Goal: Complete Application Form: Complete application form

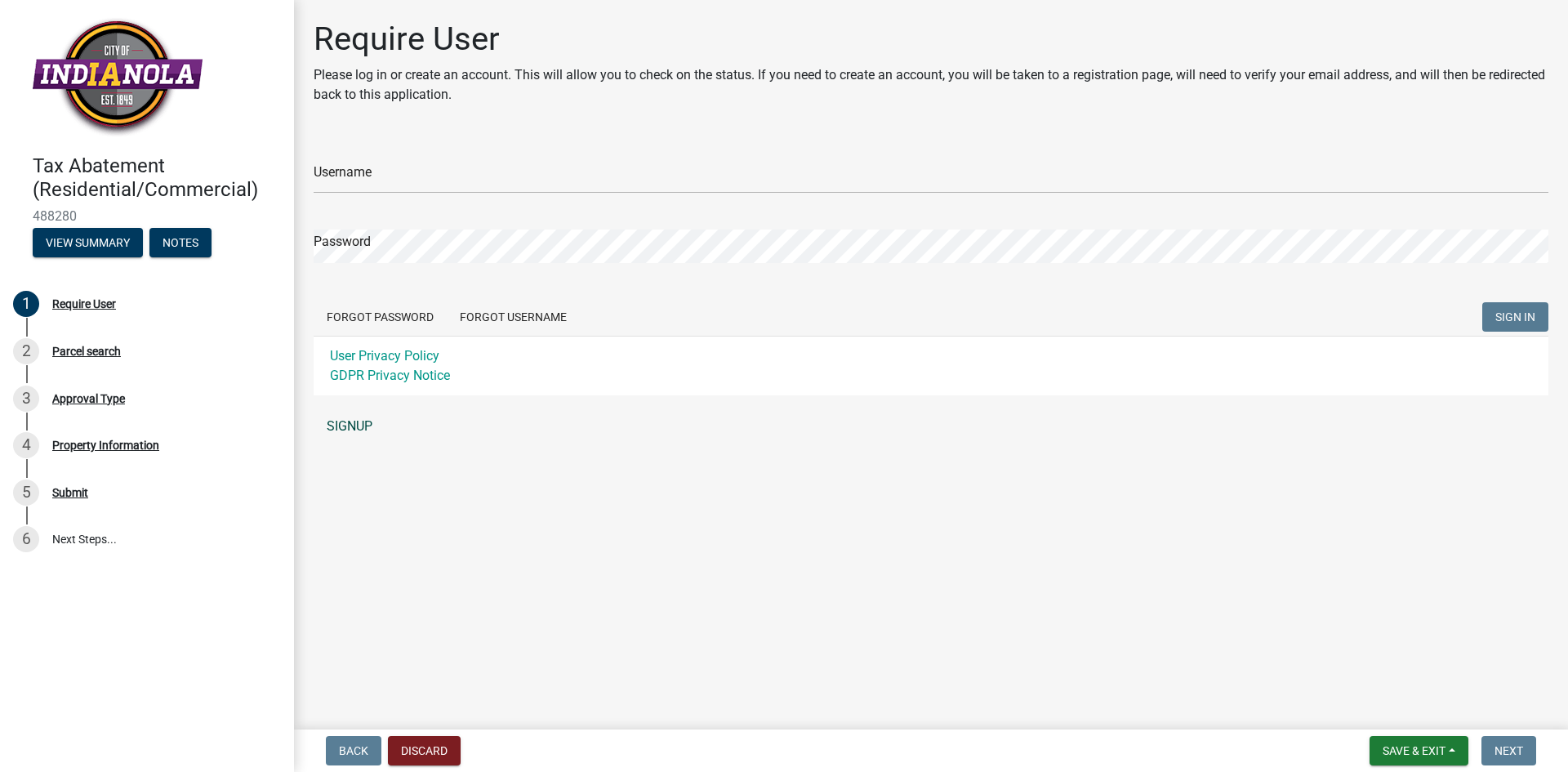
click at [345, 427] on link "SIGNUP" at bounding box center [931, 426] width 1235 height 33
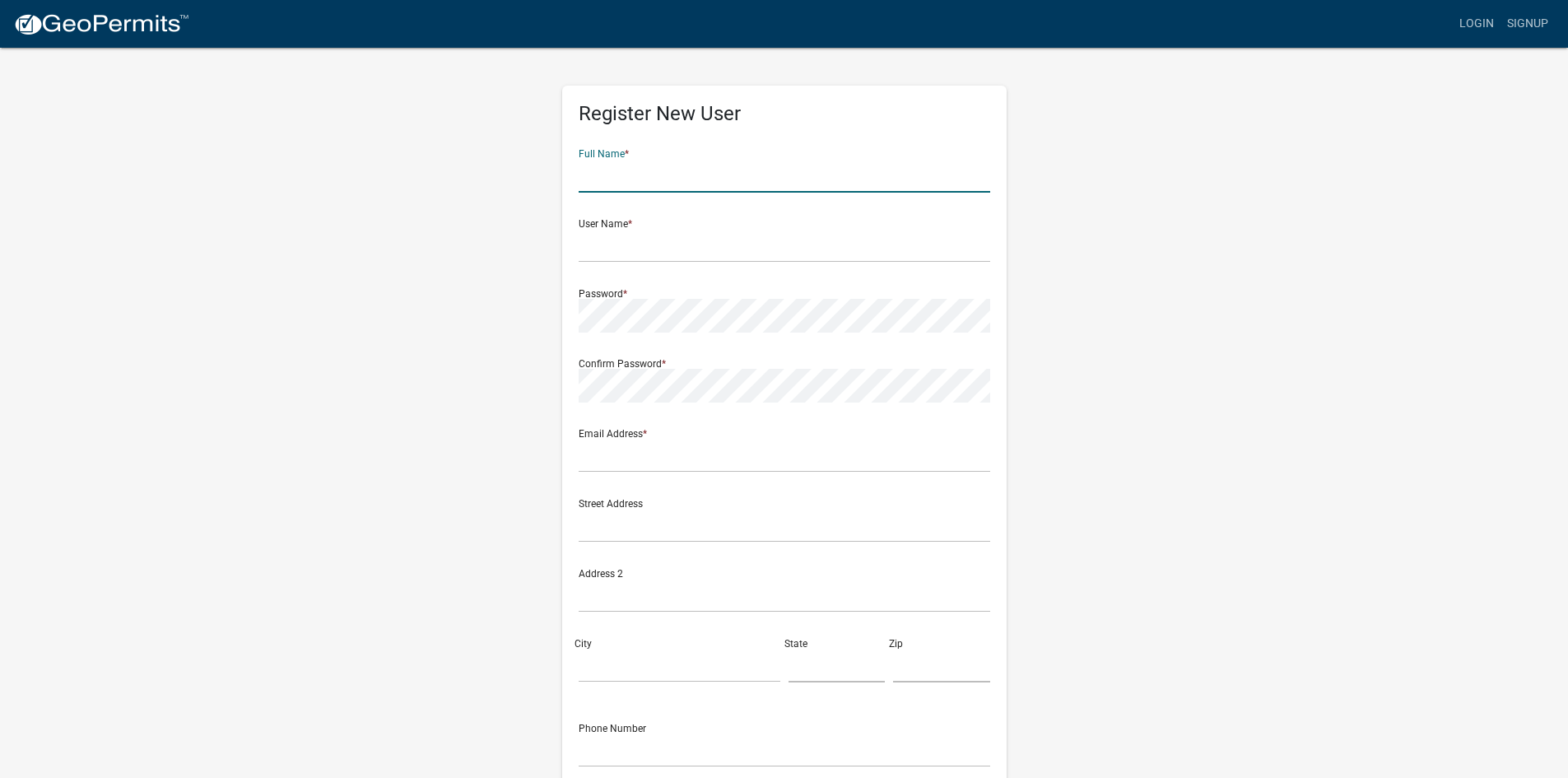
click at [657, 167] on input "text" at bounding box center [784, 176] width 411 height 34
type input "bryce anderson"
type input "deadduckgts@yahoo.com"
type input "403 n 19th st"
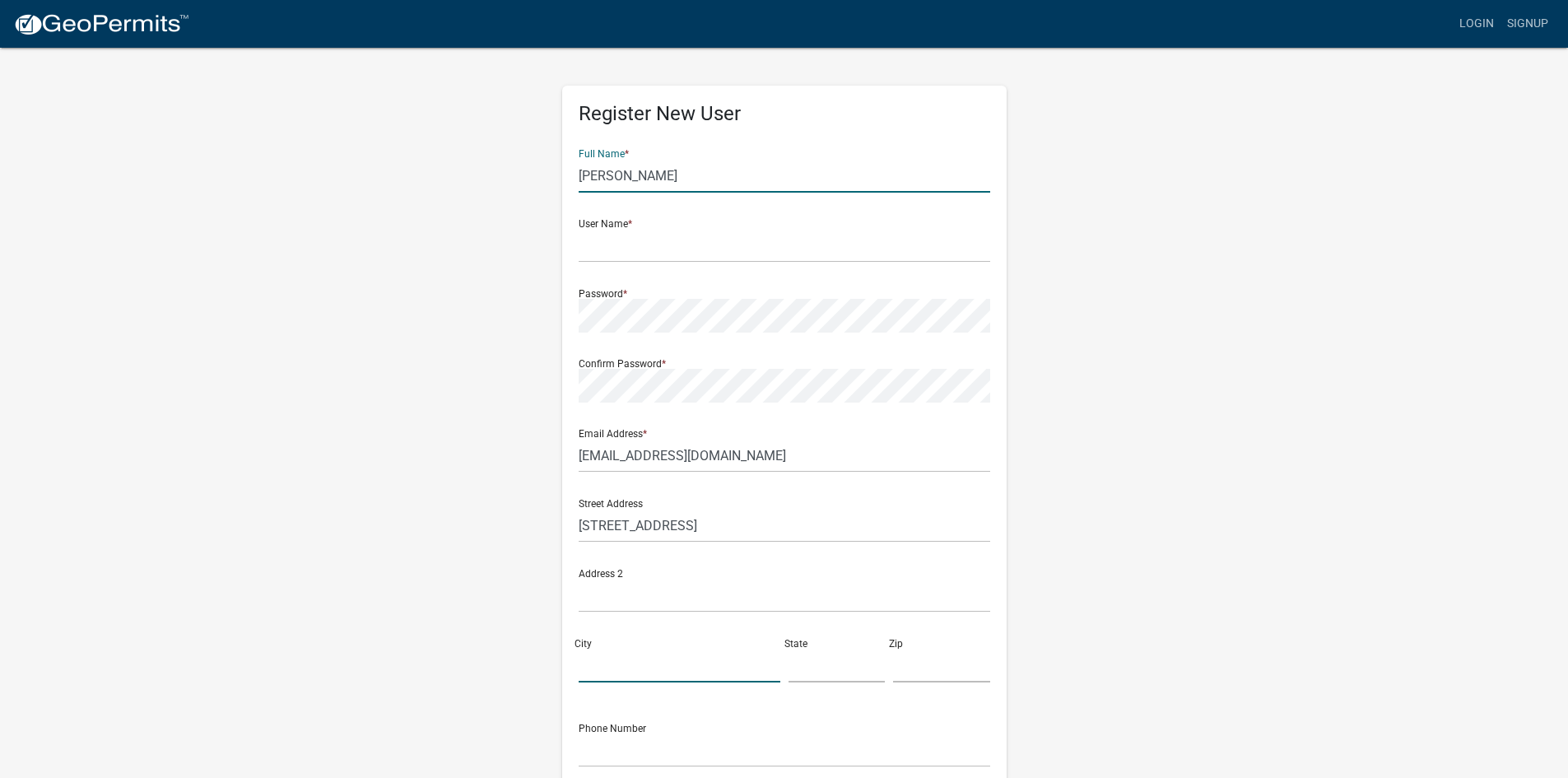
type input "indianola"
type input "iowa"
type input "50125"
type input "6056613883"
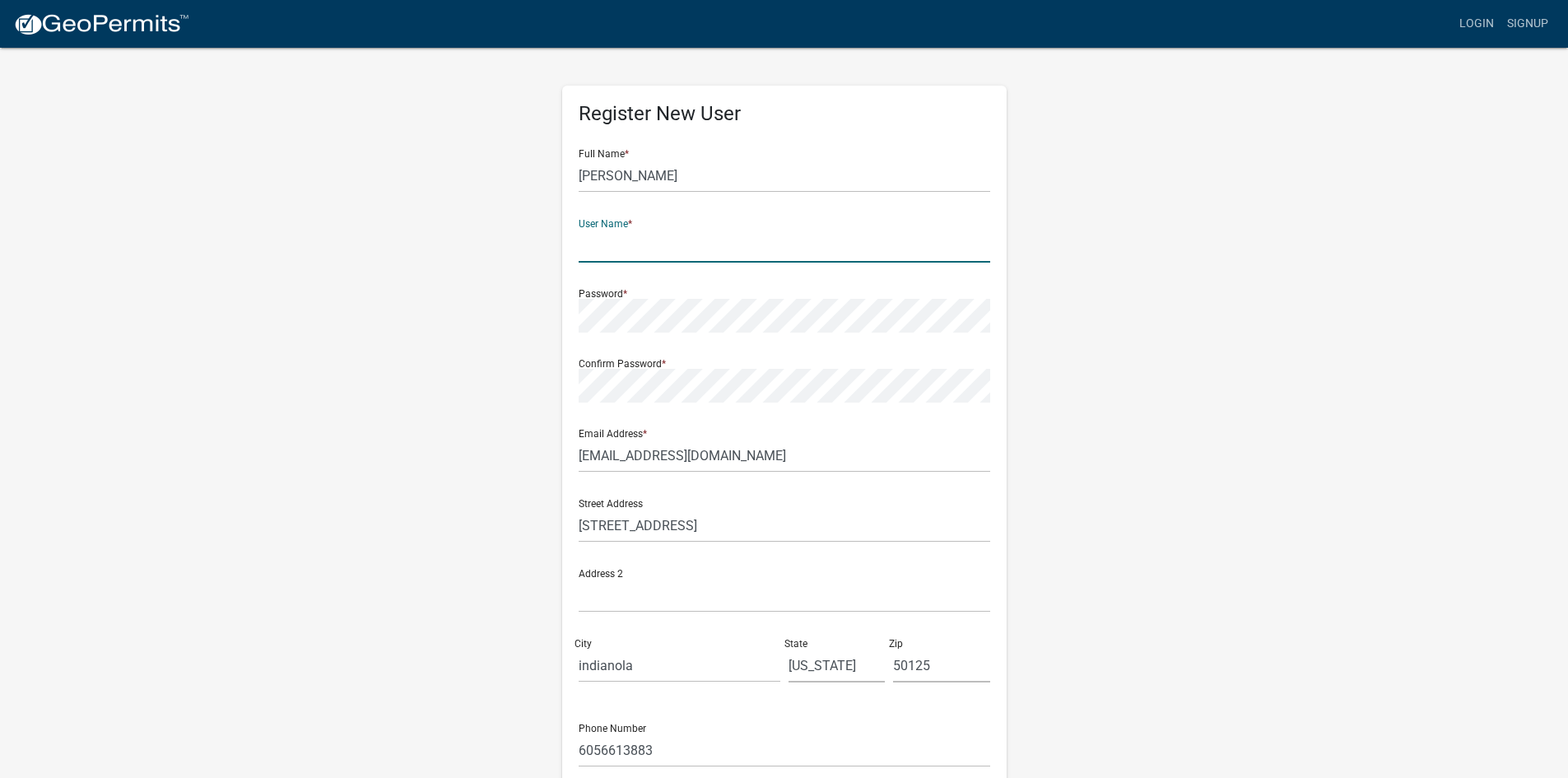
click at [641, 242] on input "text" at bounding box center [784, 246] width 411 height 34
type input "BryceAnderson1"
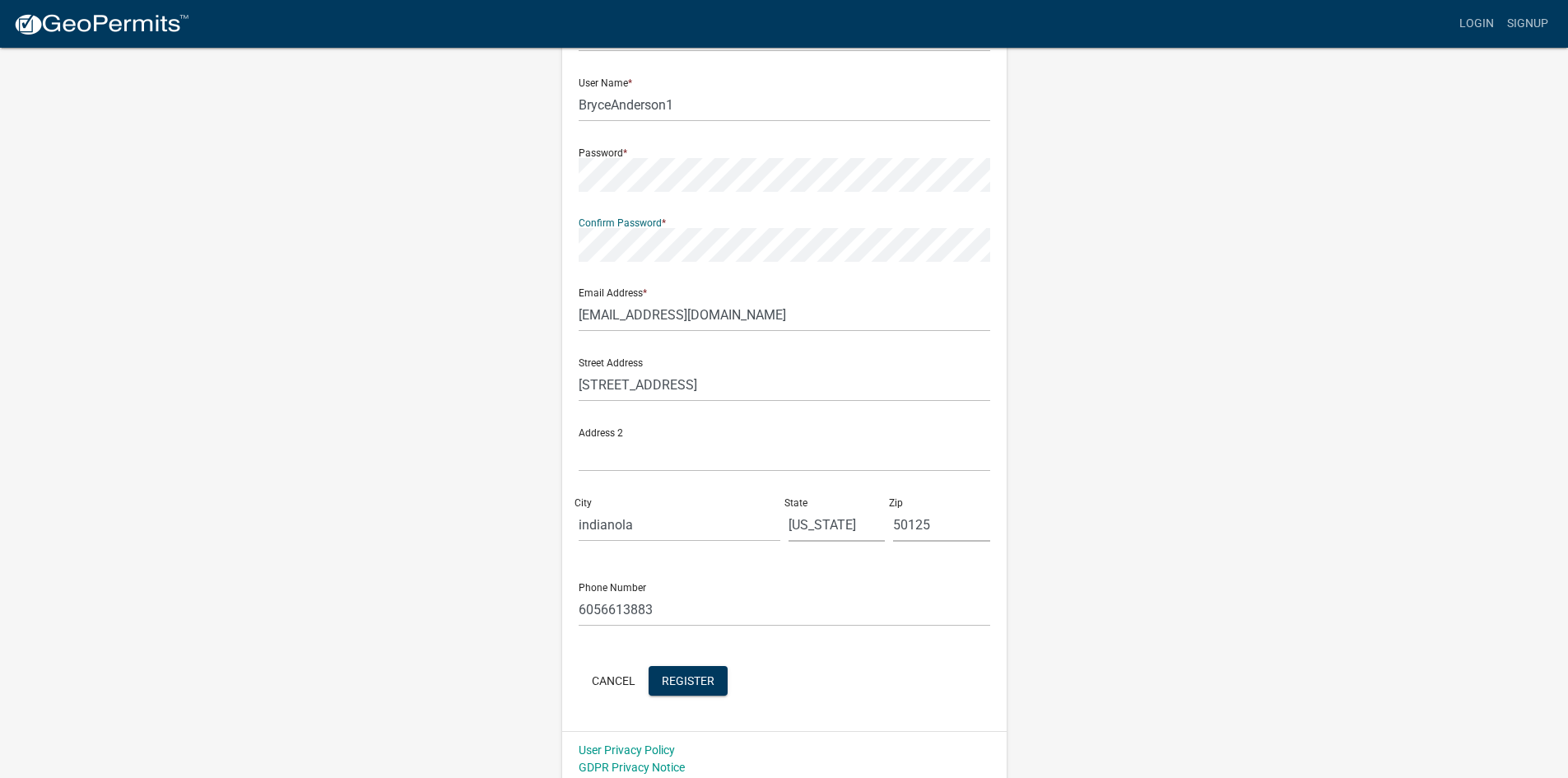
scroll to position [149, 0]
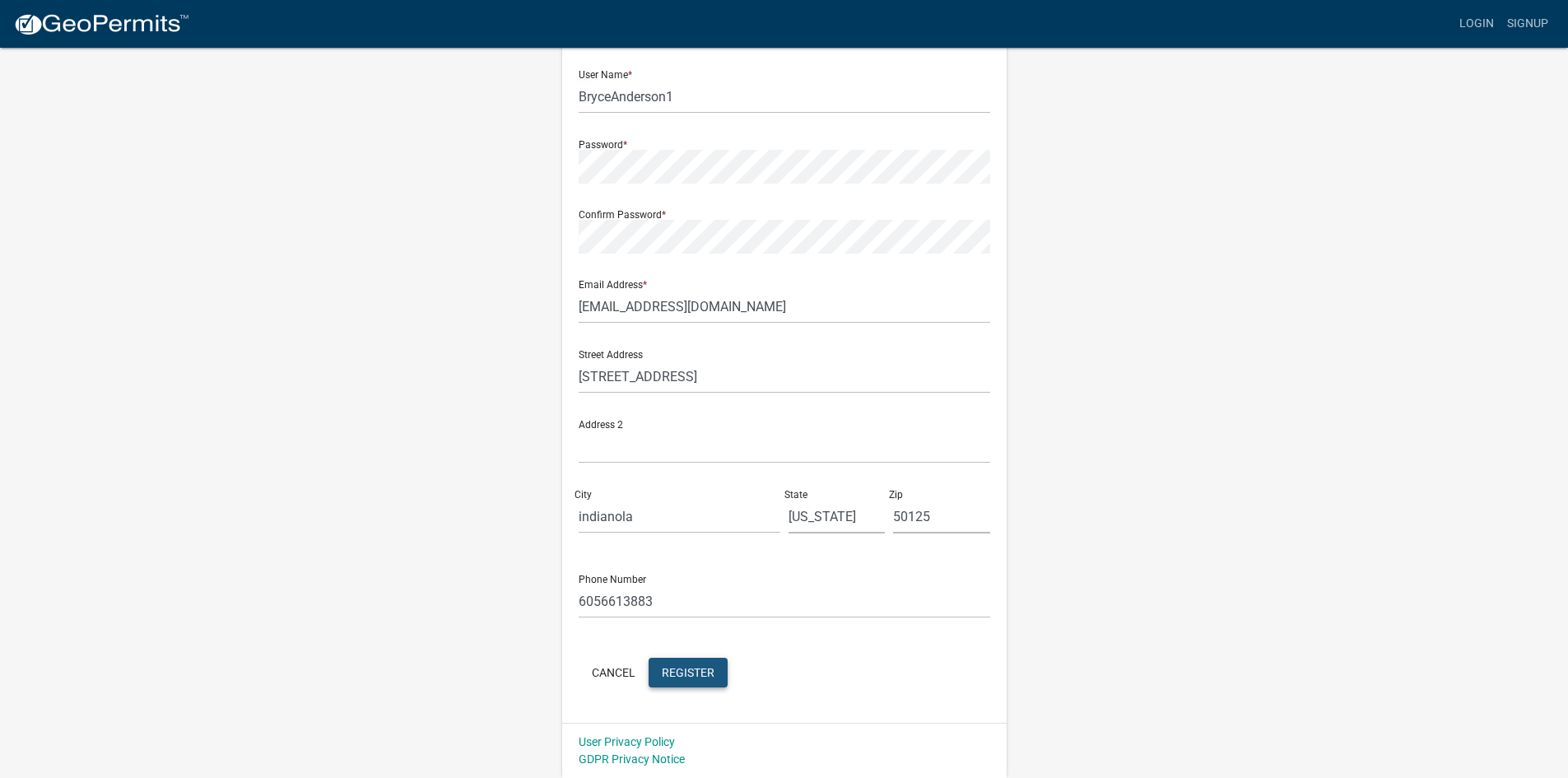
click at [681, 674] on span "Register" at bounding box center [688, 672] width 53 height 13
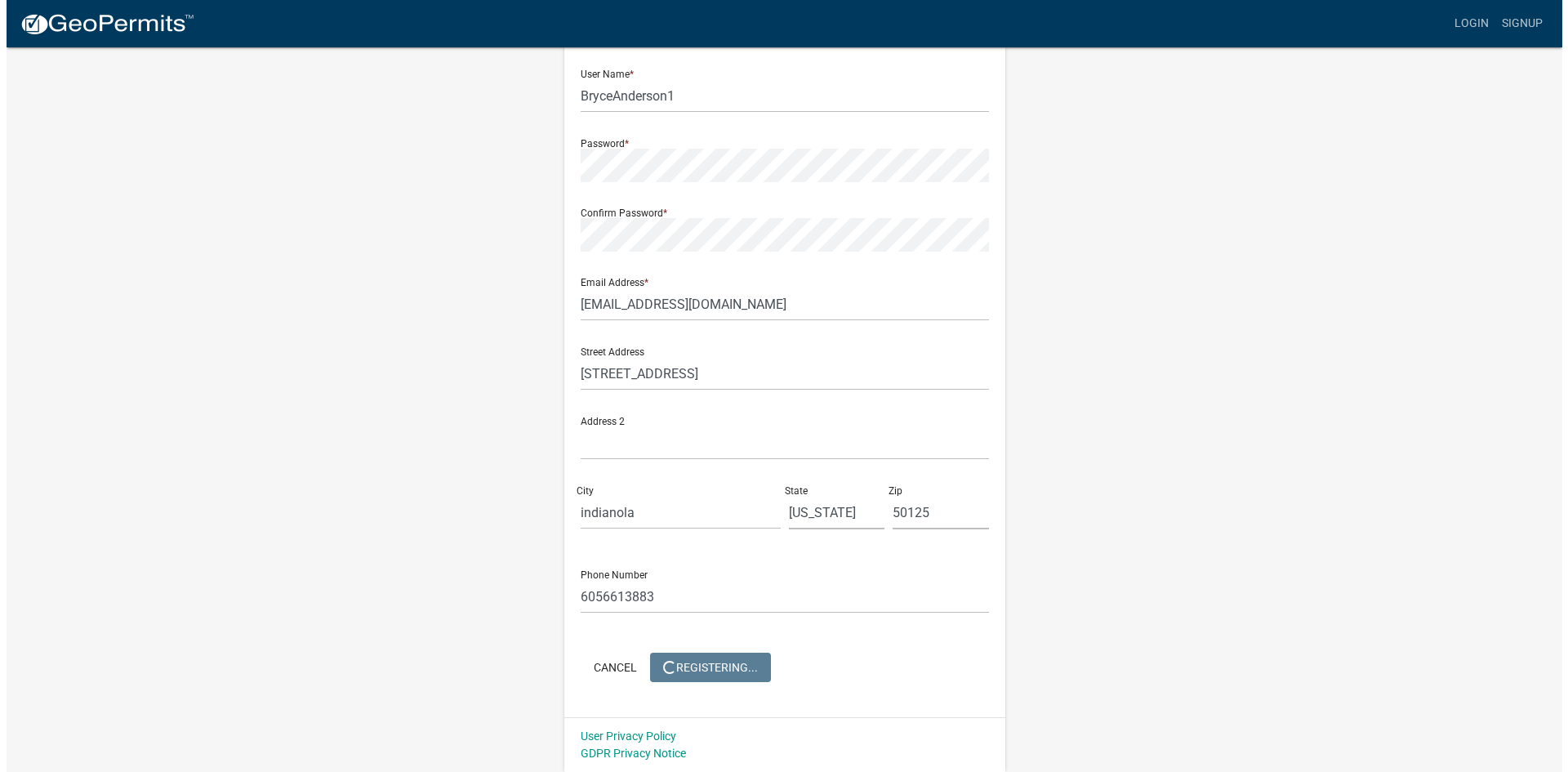
scroll to position [0, 0]
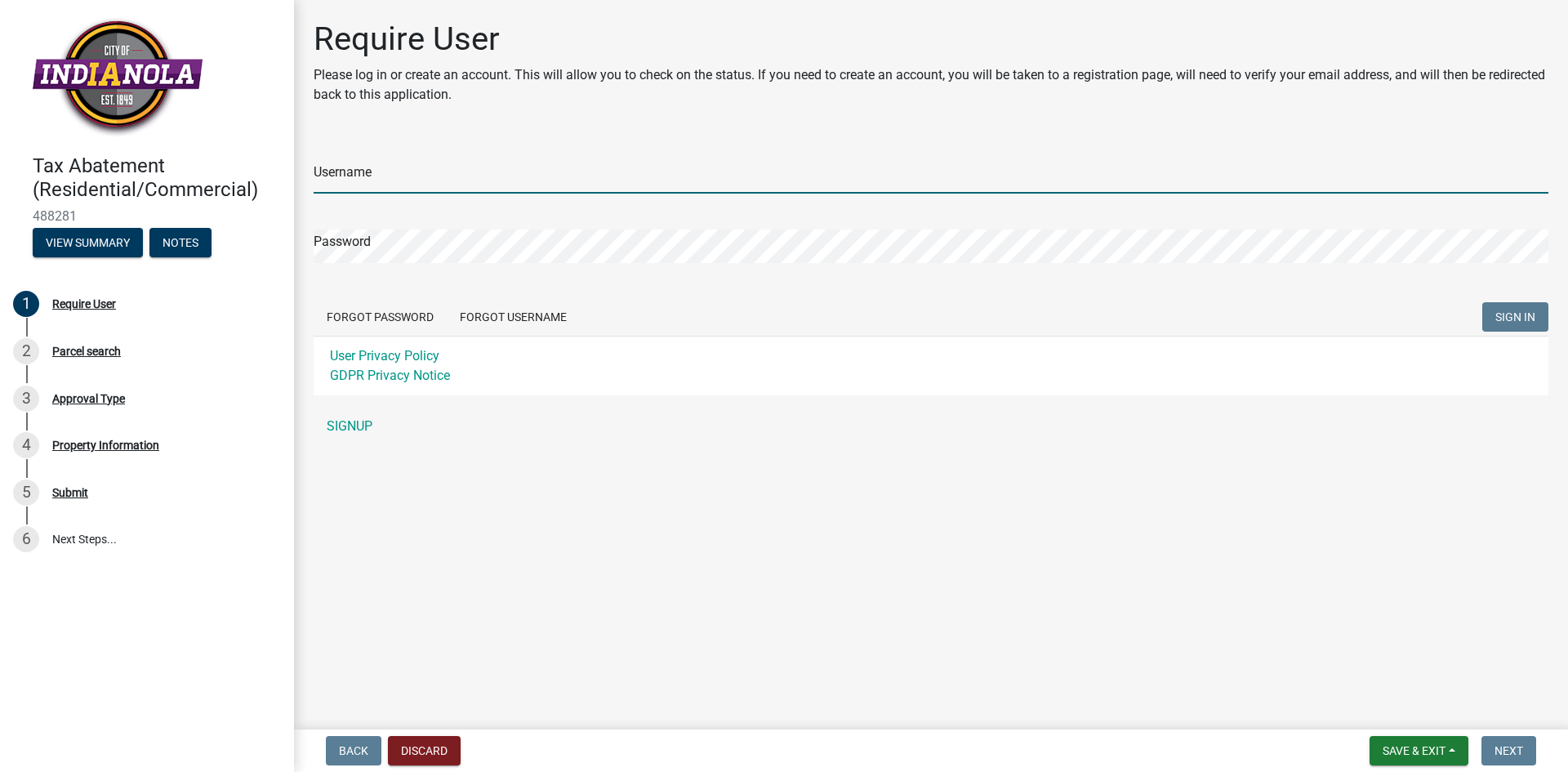
type input "BryceAnderson1"
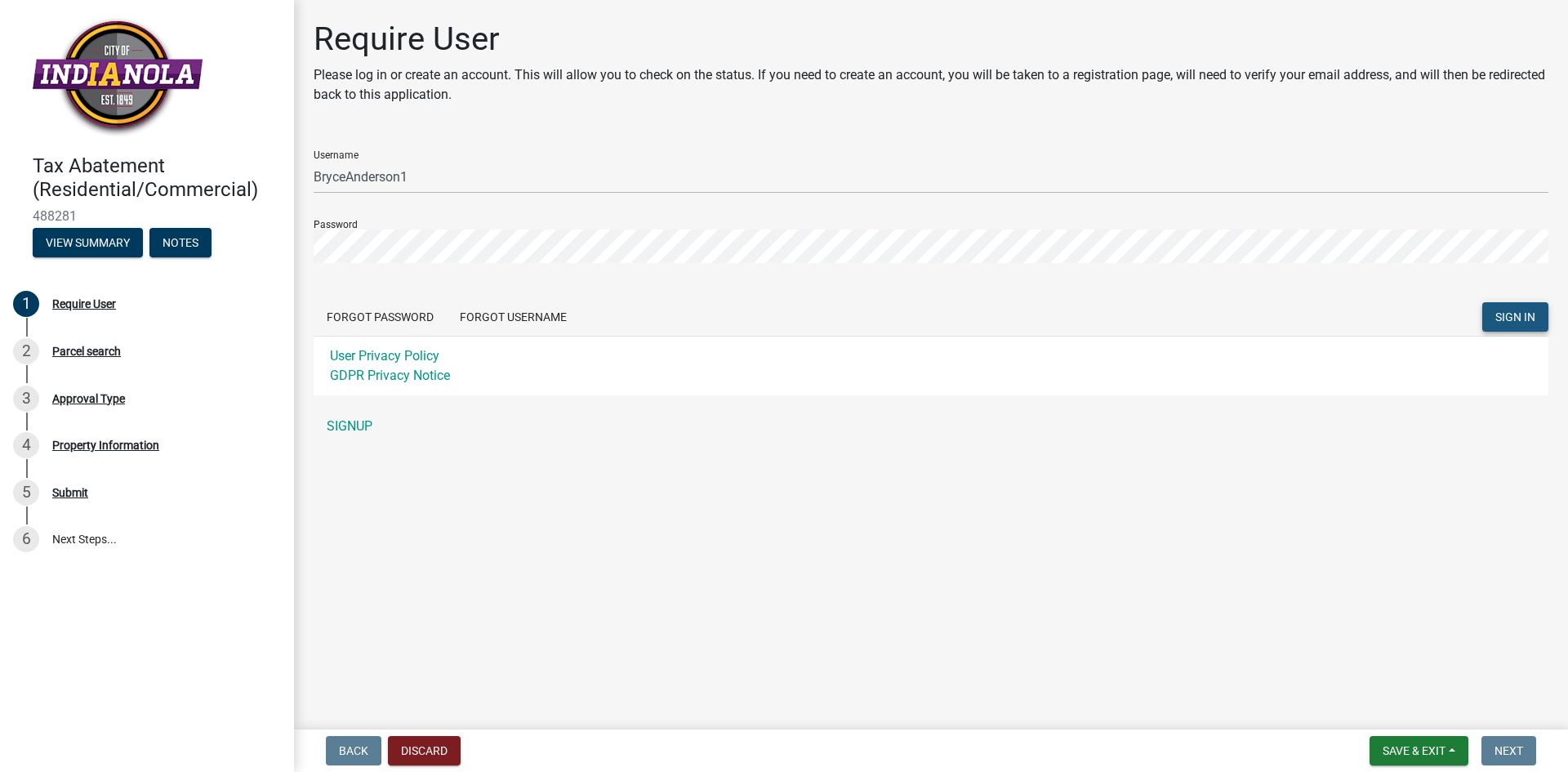
click at [1508, 316] on span "SIGN IN" at bounding box center [1515, 316] width 40 height 13
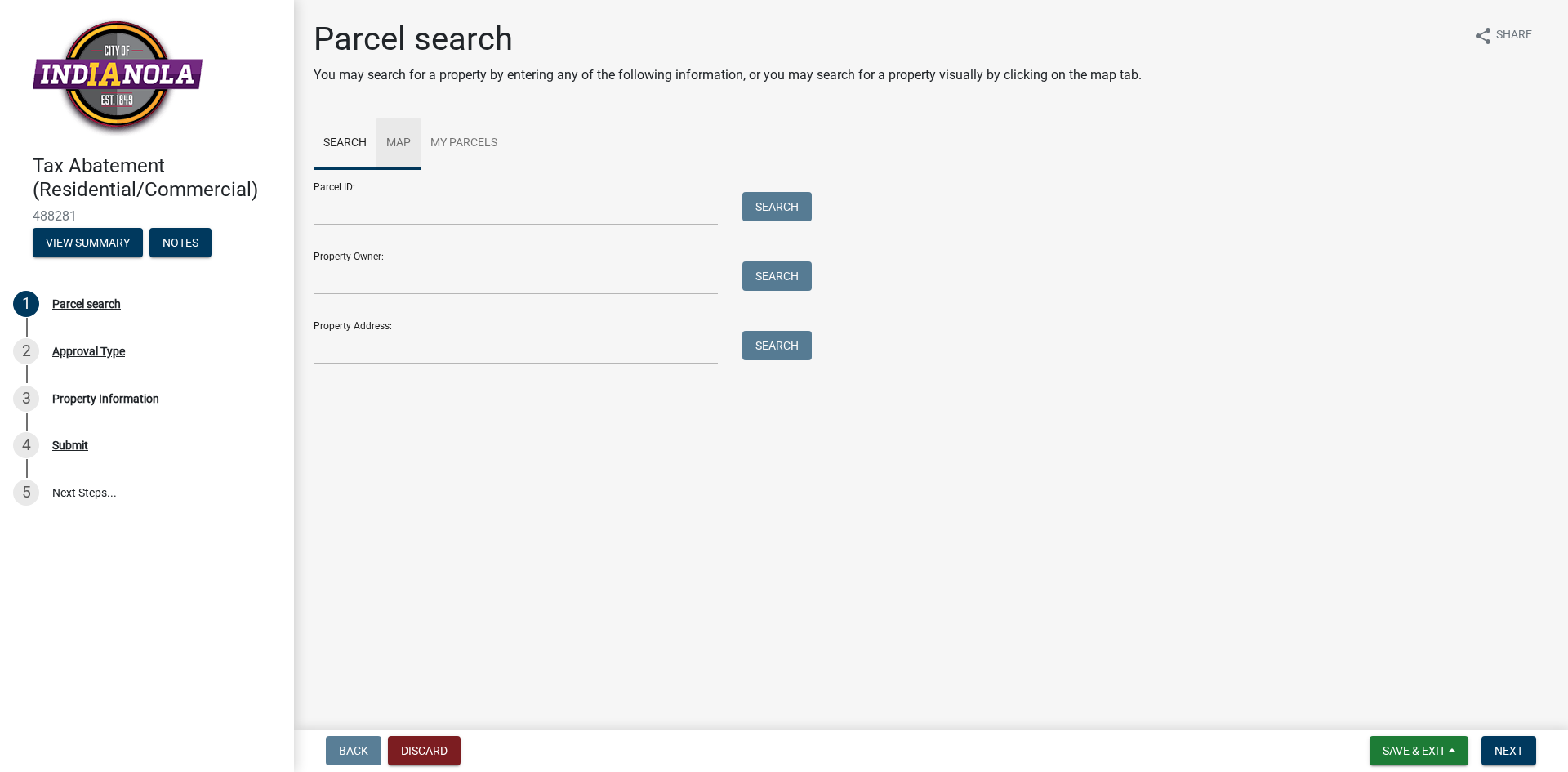
click at [395, 135] on link "Map" at bounding box center [398, 144] width 44 height 52
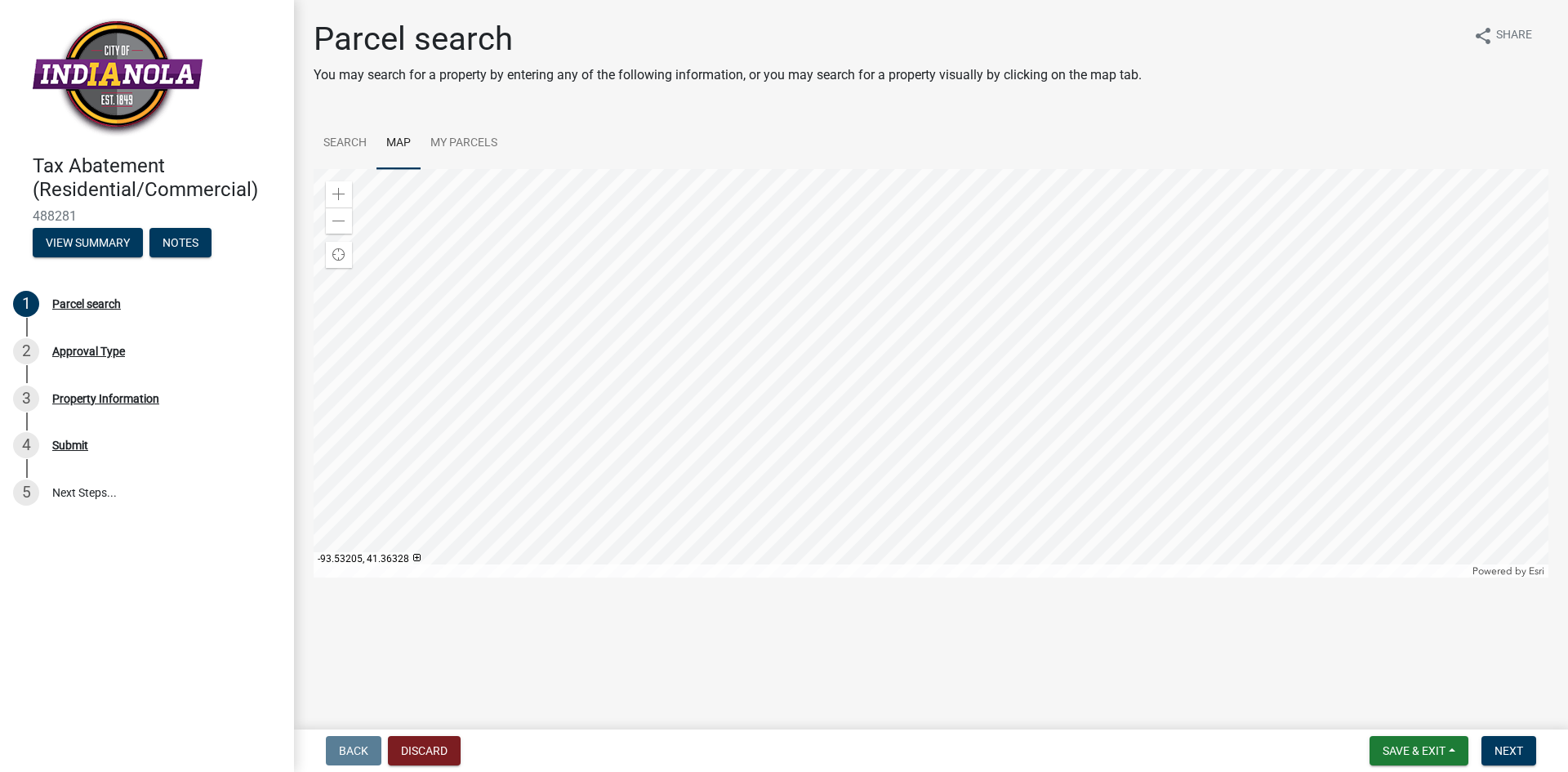
click at [1052, 354] on div at bounding box center [931, 372] width 1235 height 408
click at [343, 141] on link "Search" at bounding box center [344, 144] width 63 height 52
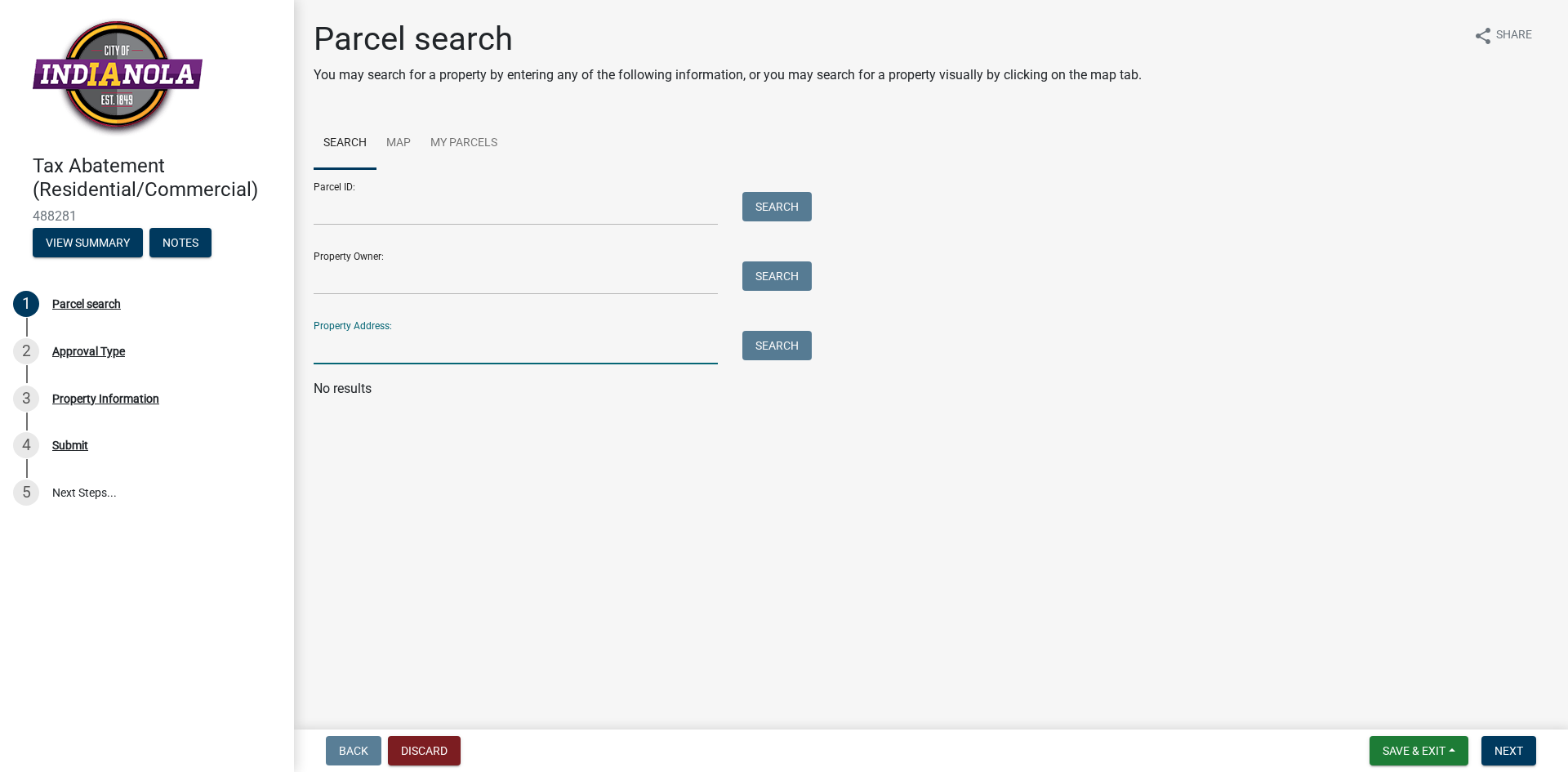
click at [393, 341] on input "Property Address:" at bounding box center [515, 347] width 404 height 34
type input "[STREET_ADDRESS]"
click at [785, 341] on button "Search" at bounding box center [777, 344] width 69 height 29
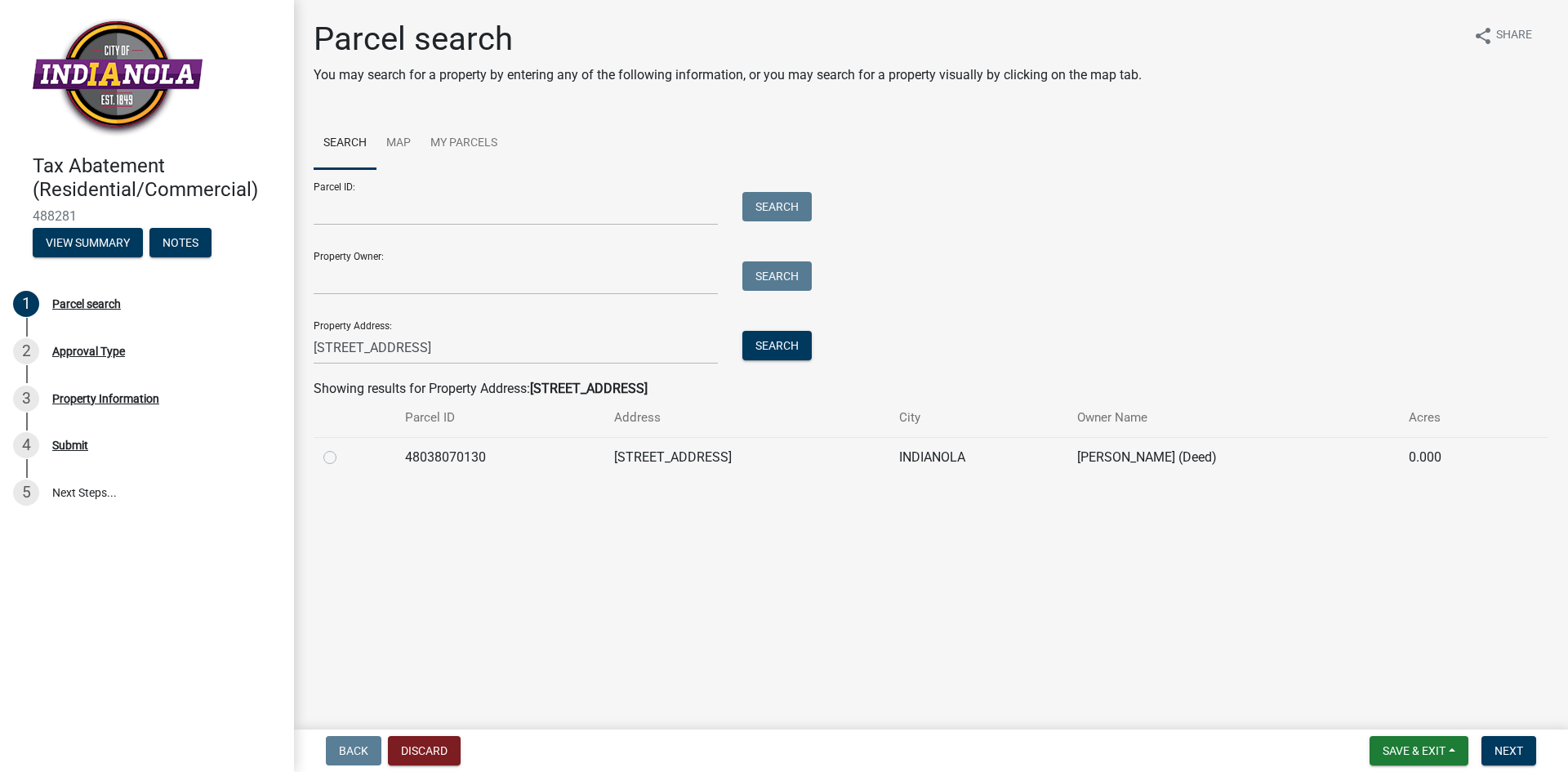
click at [343, 447] on label at bounding box center [343, 447] width 0 height 0
click at [343, 458] on input "radio" at bounding box center [347, 452] width 10 height 10
radio input "true"
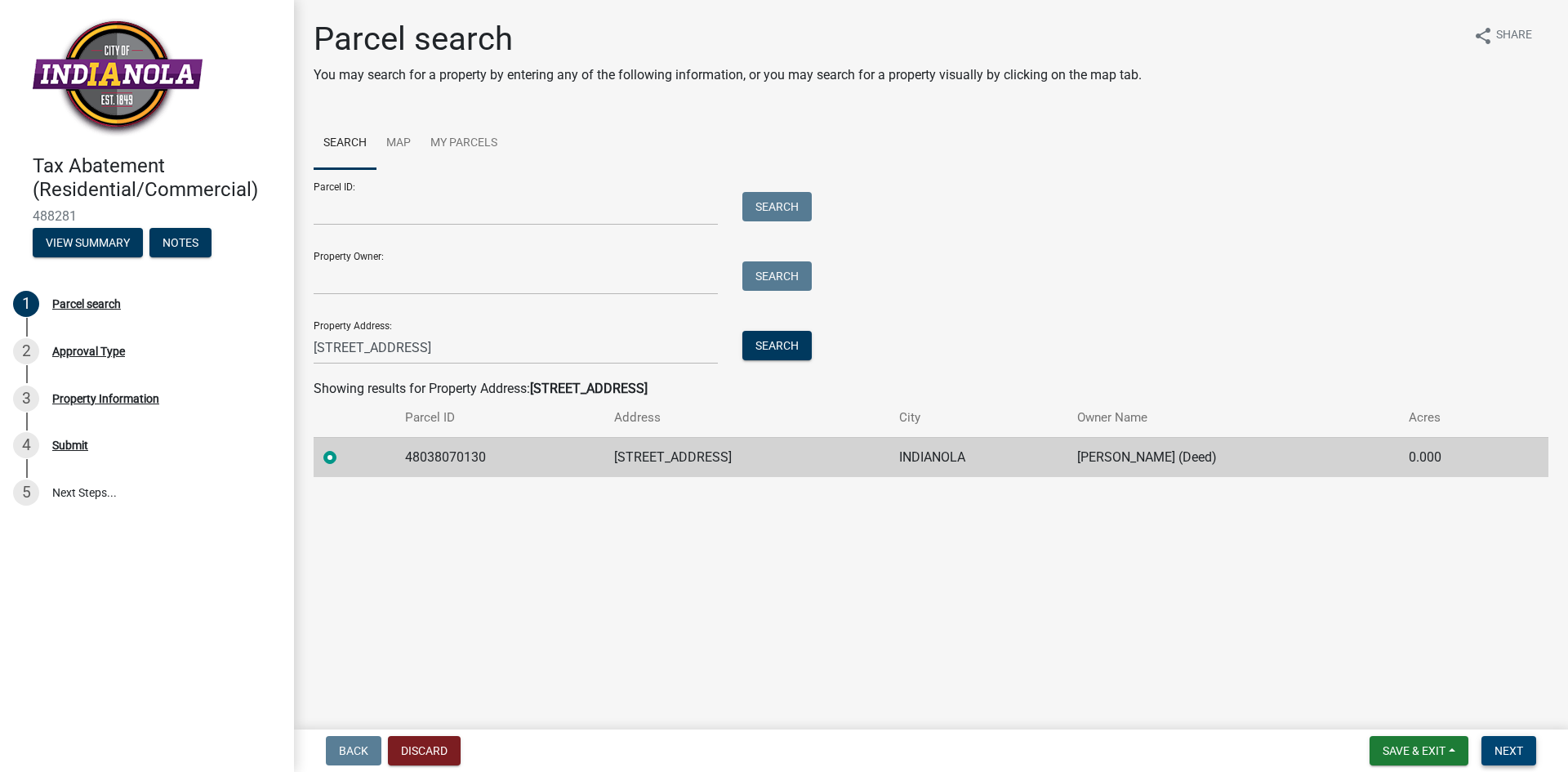
click at [1511, 746] on span "Next" at bounding box center [1508, 751] width 29 height 13
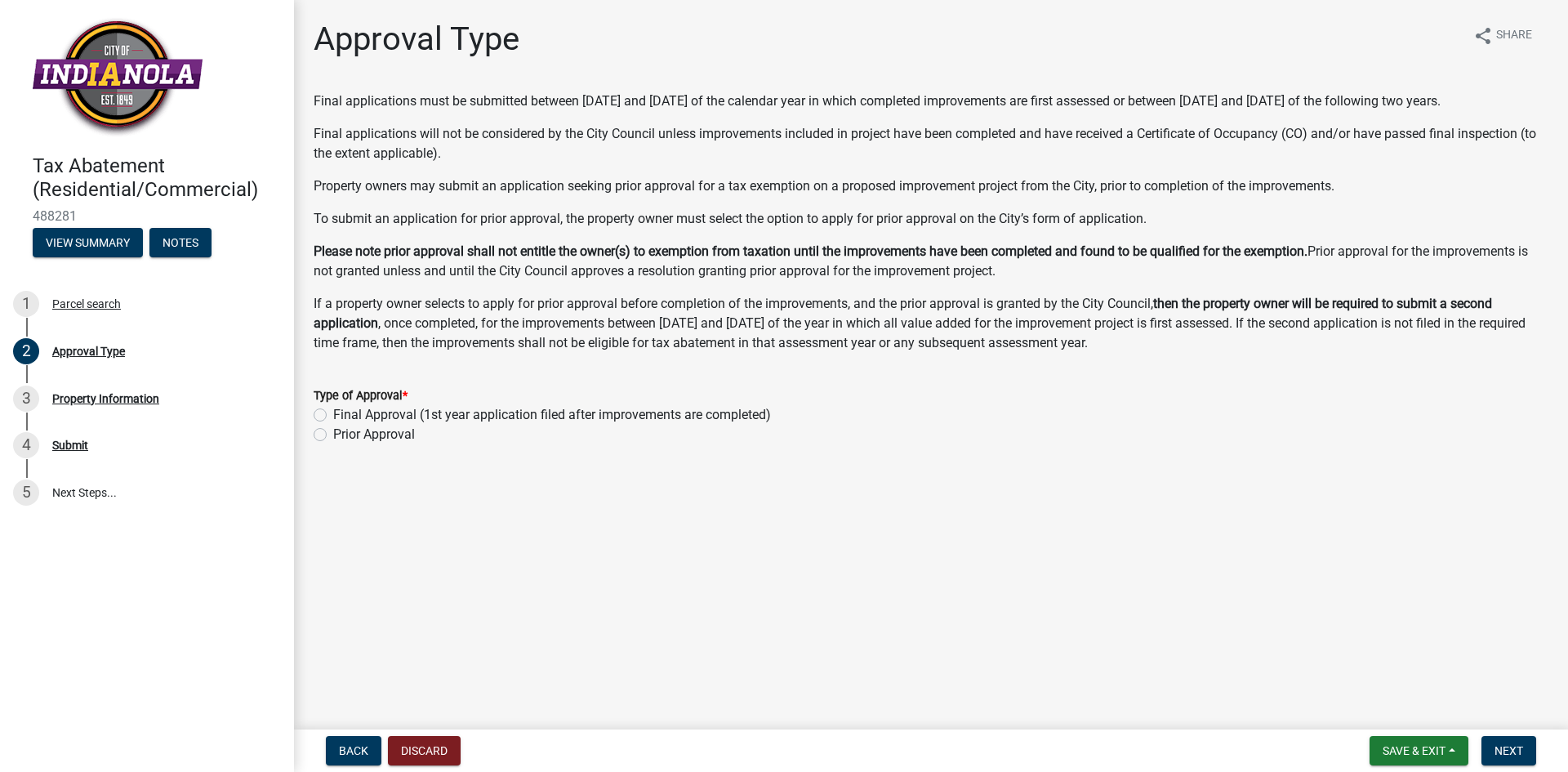
click at [333, 425] on label "Final Approval (1st year application filed after improvements are completed)" at bounding box center [552, 414] width 438 height 20
click at [333, 415] on input "Final Approval (1st year application filed after improvements are completed)" at bounding box center [338, 410] width 10 height 10
radio input "true"
click at [1513, 747] on span "Next" at bounding box center [1508, 751] width 29 height 13
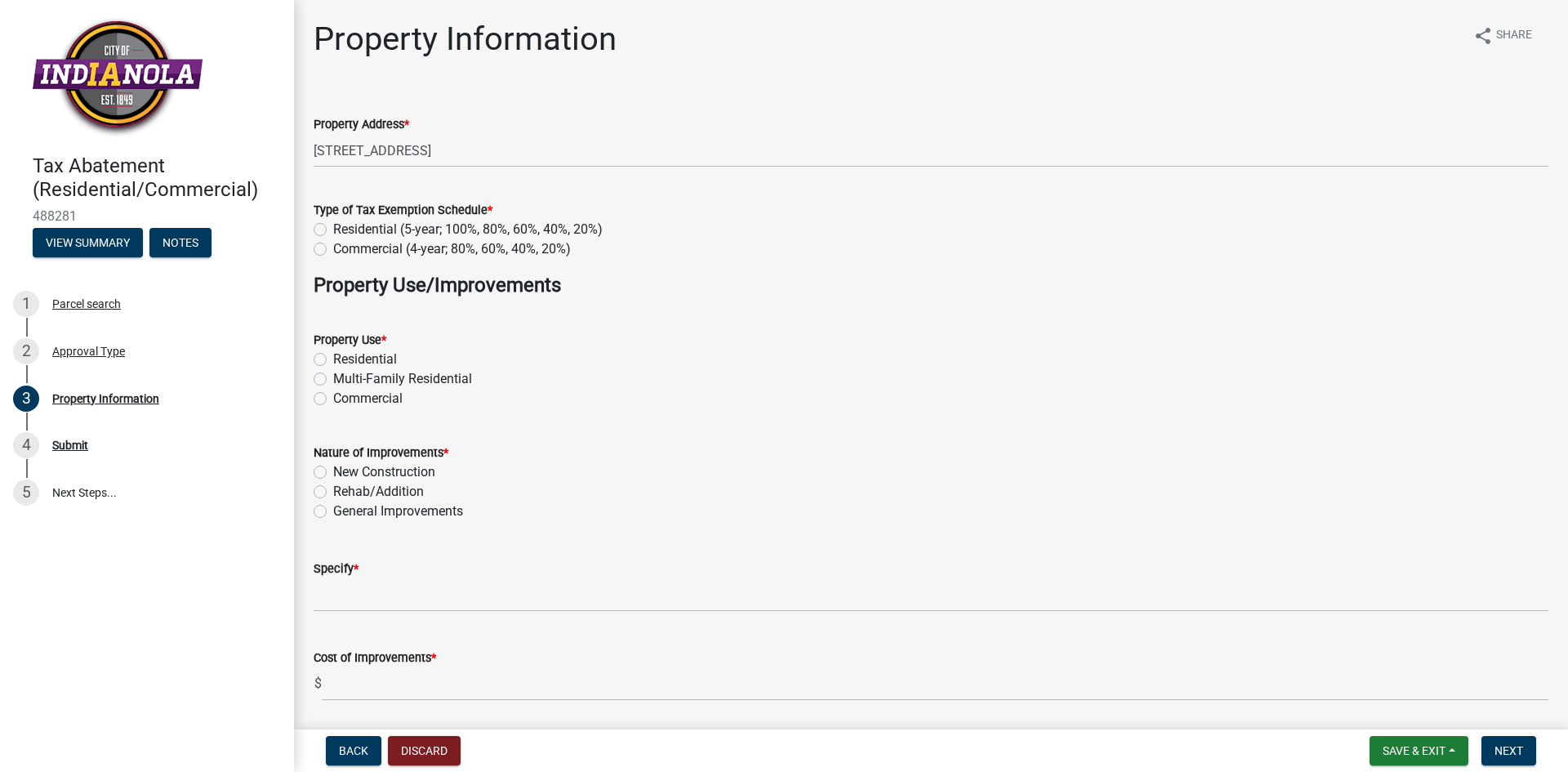
click at [333, 229] on label "Residential (5-year; 100%, 80%, 60%, 40%, 20%)" at bounding box center [468, 229] width 270 height 20
click at [333, 229] on input "Residential (5-year; 100%, 80%, 60%, 40%, 20%)" at bounding box center [338, 224] width 10 height 10
radio input "true"
click at [333, 355] on label "Residential" at bounding box center [365, 358] width 63 height 20
click at [333, 355] on input "Residential" at bounding box center [338, 354] width 10 height 10
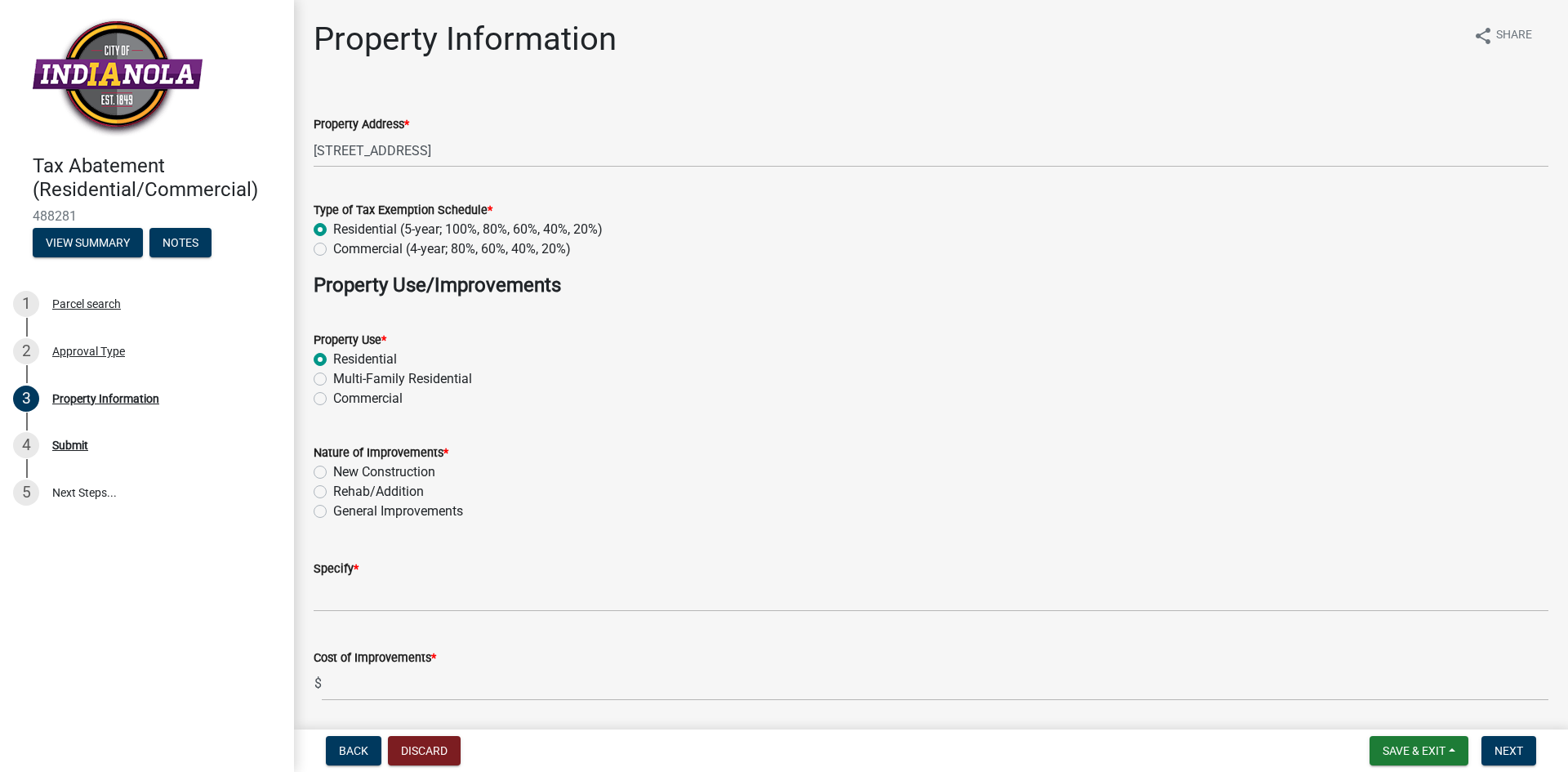
radio input "true"
click at [333, 470] on label "New Construction" at bounding box center [384, 471] width 102 height 20
click at [333, 470] on input "New Construction" at bounding box center [338, 467] width 10 height 10
radio input "true"
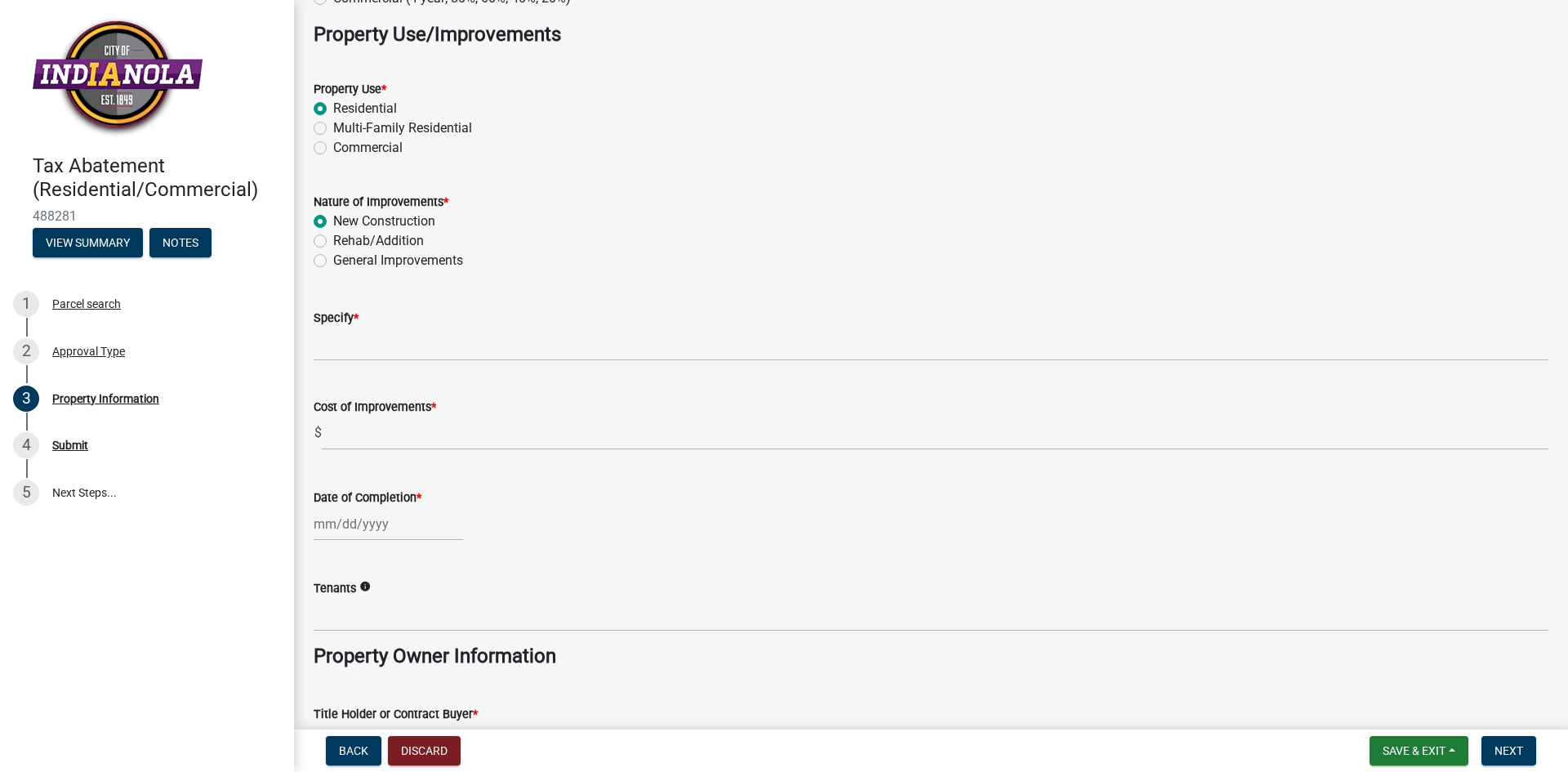
scroll to position [79, 0]
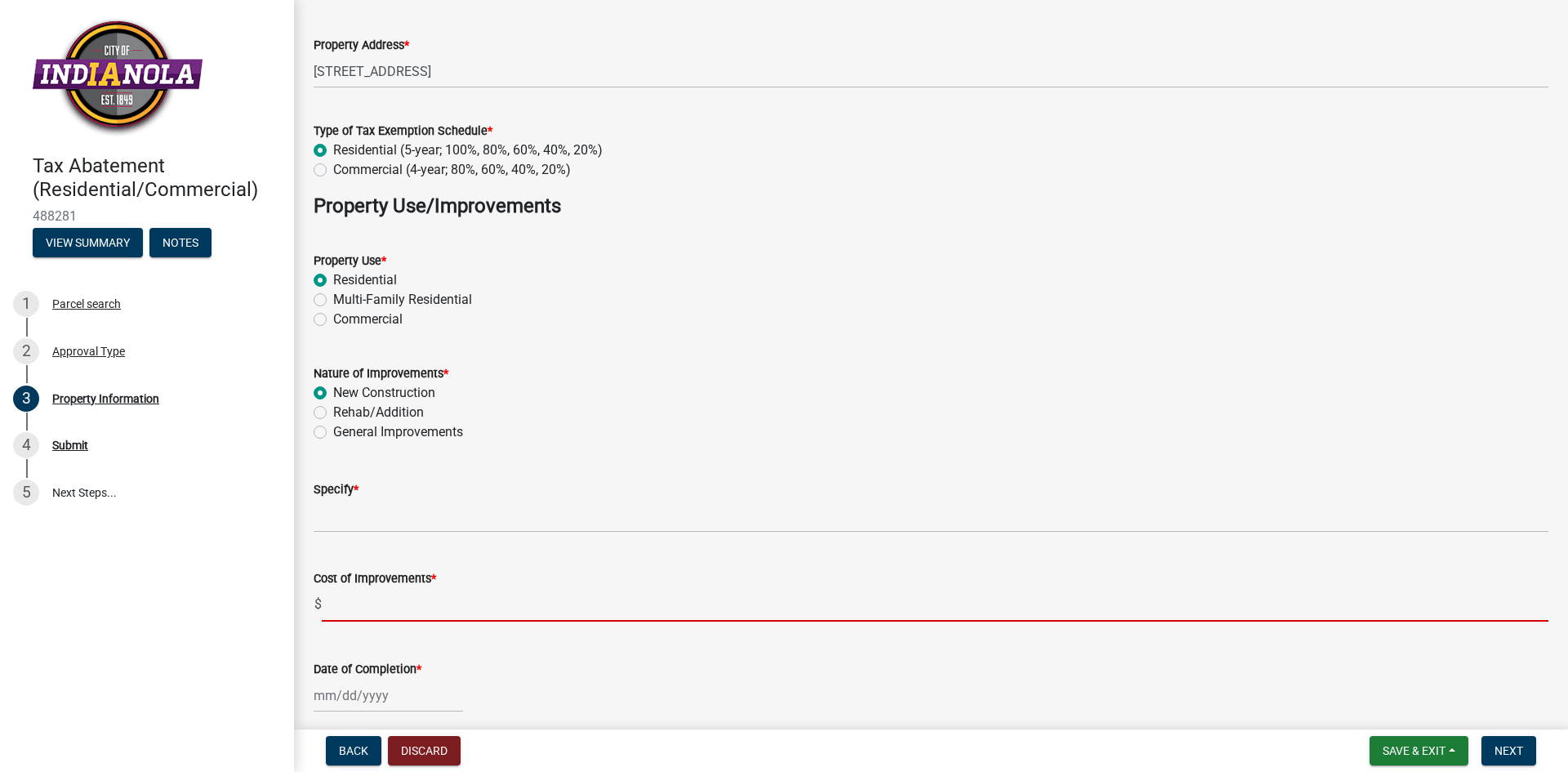
click at [366, 604] on input "text" at bounding box center [935, 605] width 1226 height 34
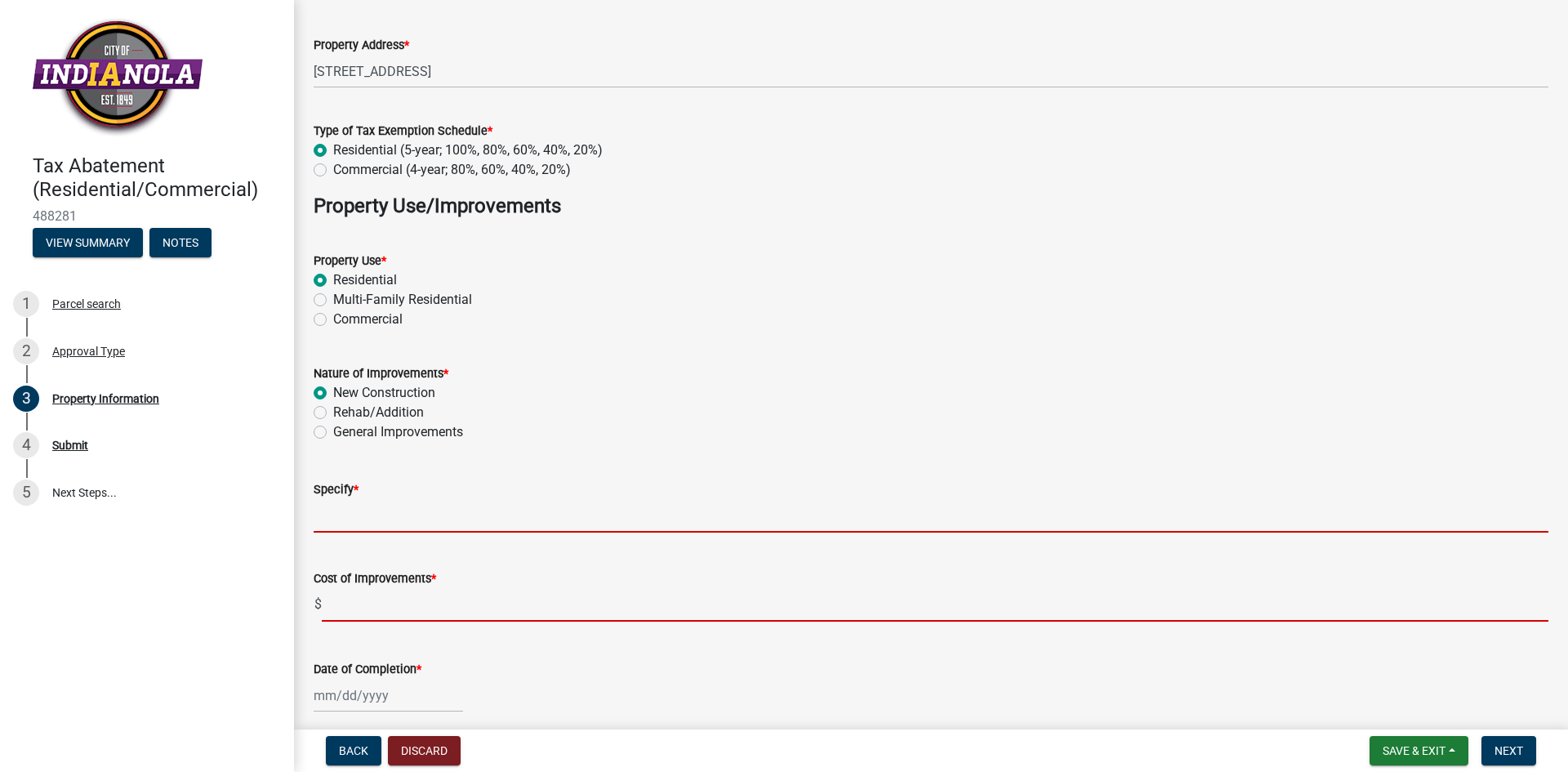
click at [346, 507] on input "Specify *" at bounding box center [931, 516] width 1235 height 34
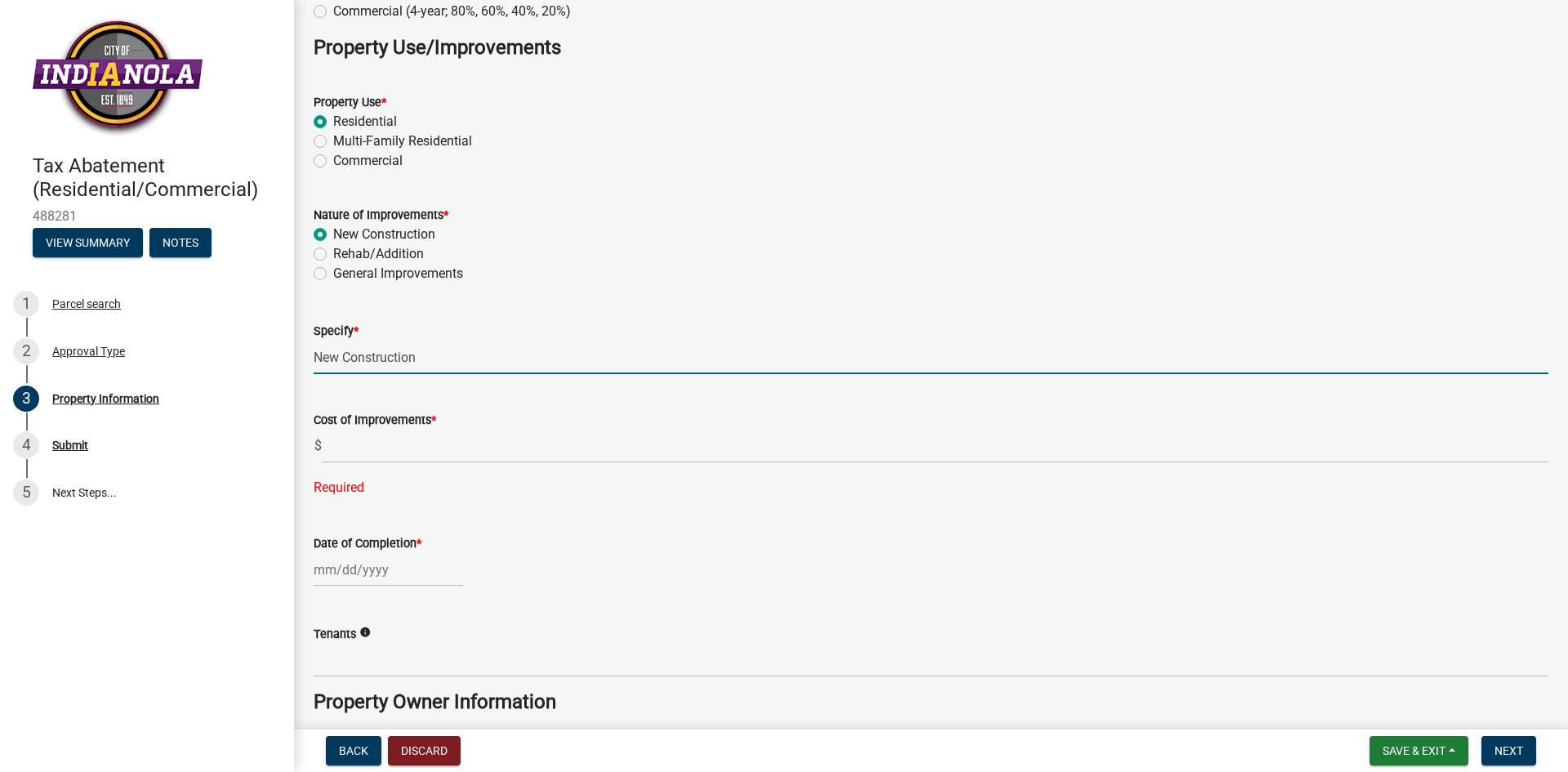
scroll to position [243, 0]
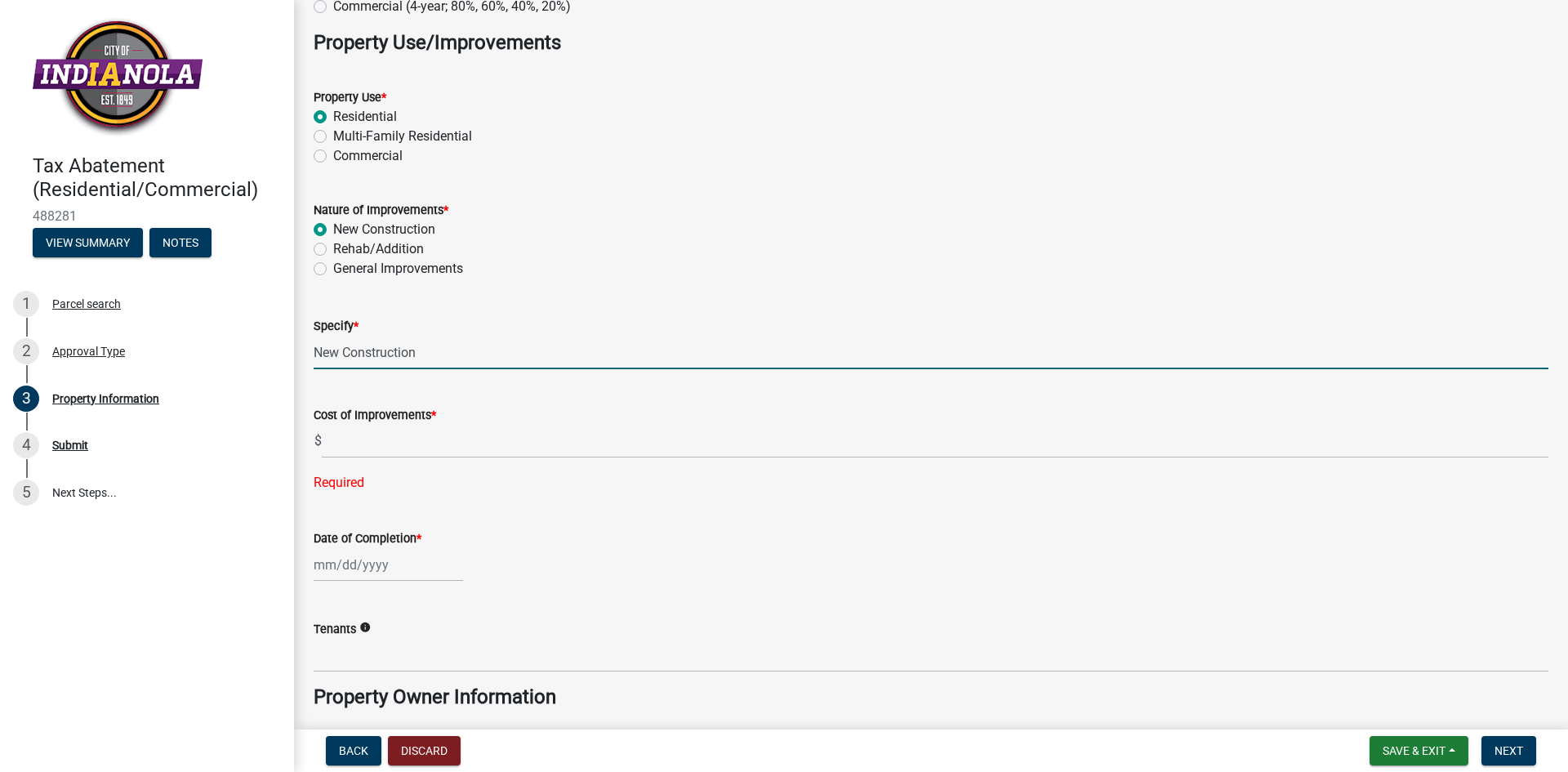
type input "New Construction"
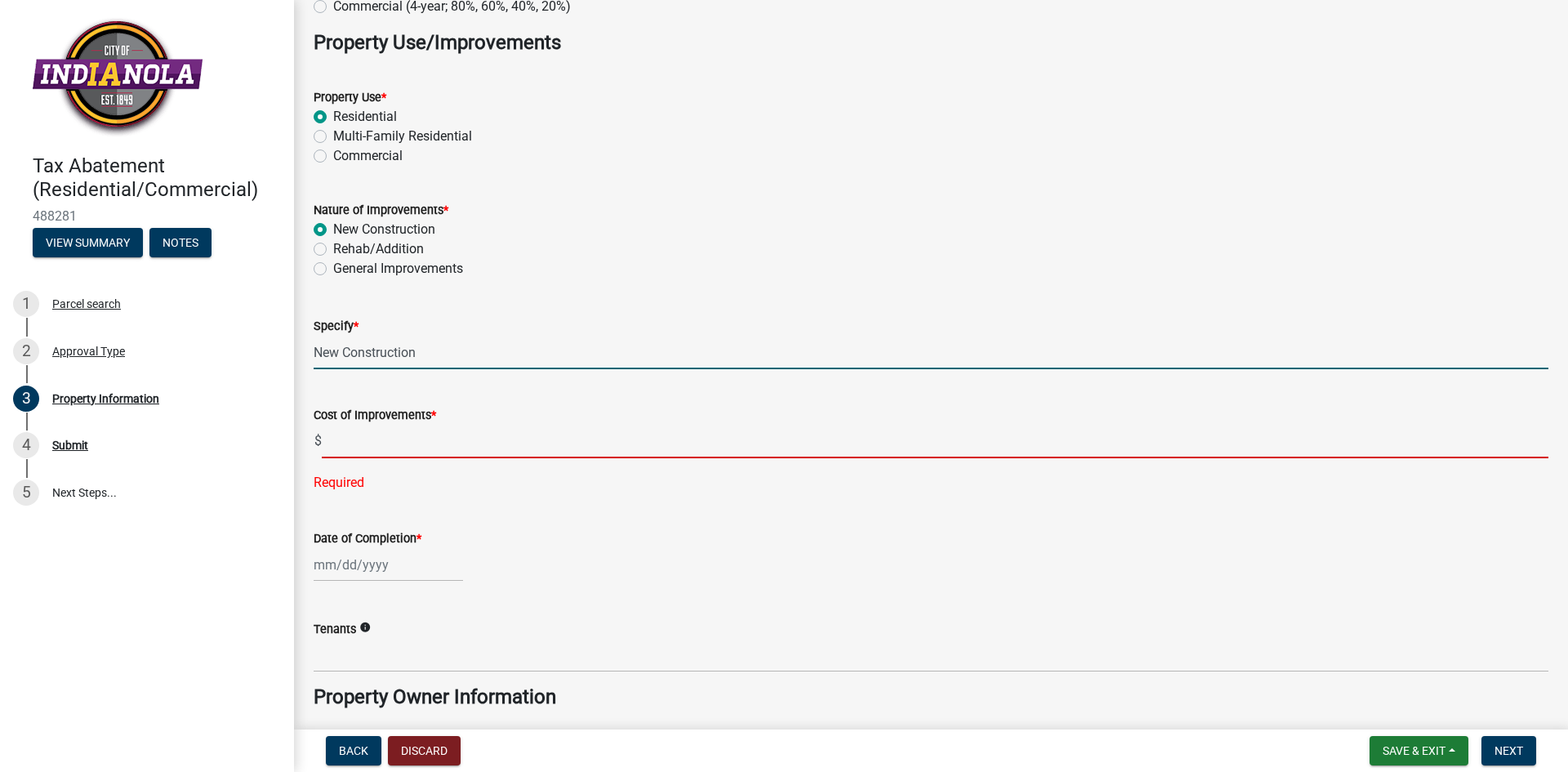
click at [345, 432] on input "text" at bounding box center [935, 442] width 1226 height 34
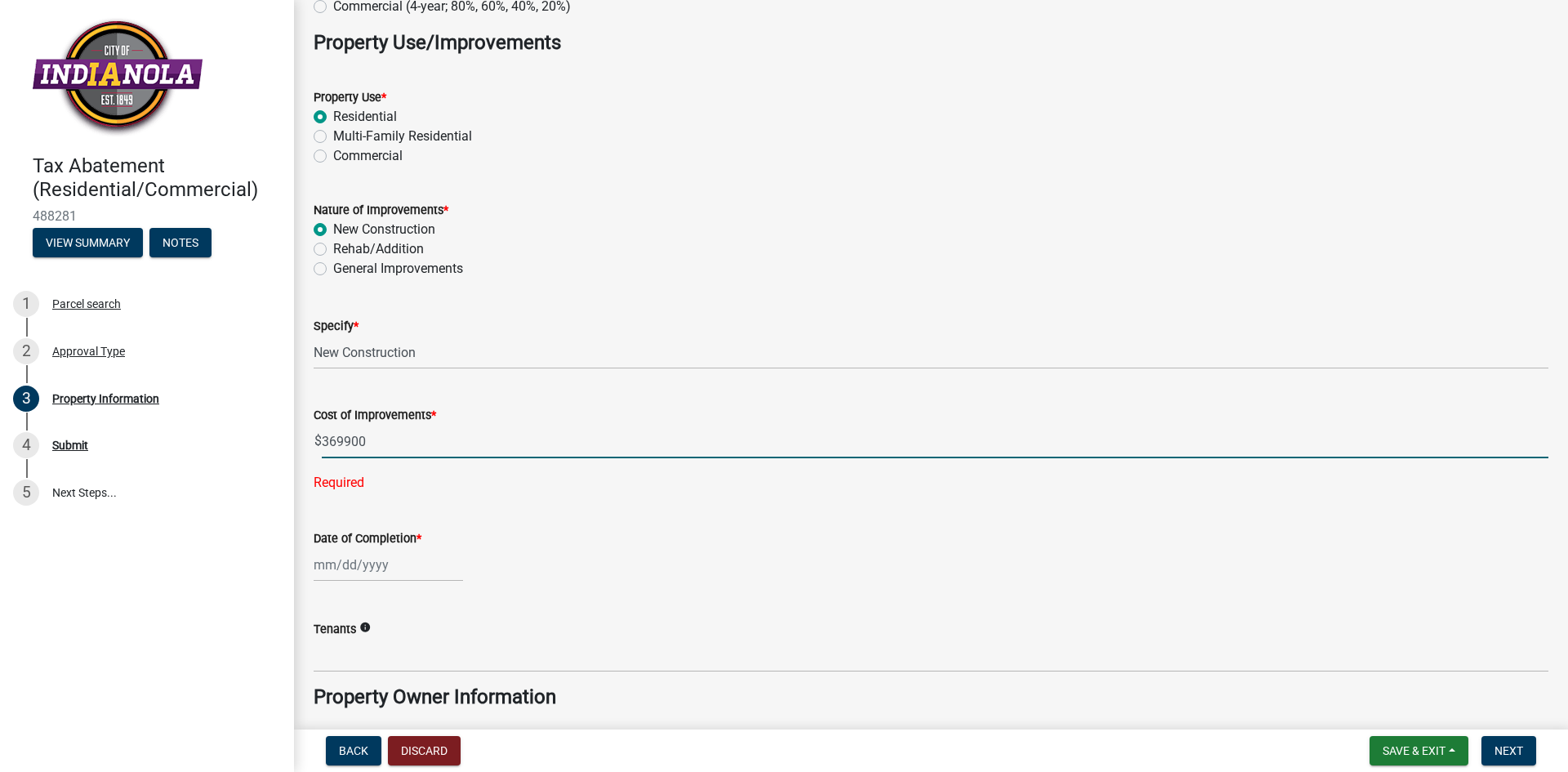
type input "369900"
click at [333, 568] on wm-data-entity-input-list "Property Address * 403 N 19TH ST Type of Tax Exemption Schedule * Residential (…" at bounding box center [931, 597] width 1235 height 1496
select select "10"
select select "2025"
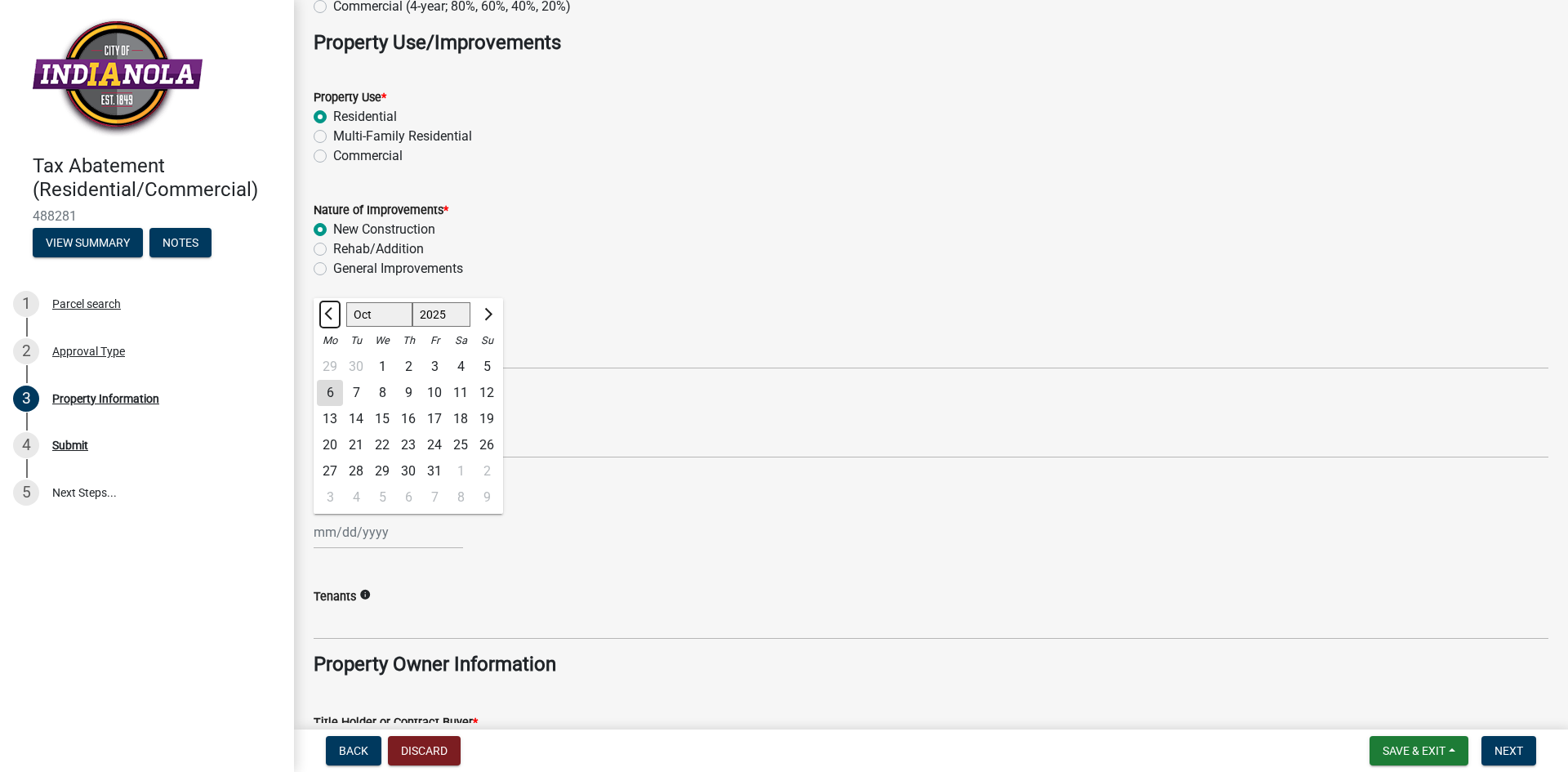
click at [332, 311] on span "Previous month" at bounding box center [329, 314] width 12 height 12
select select "7"
click at [357, 364] on div "1" at bounding box center [356, 367] width 26 height 26
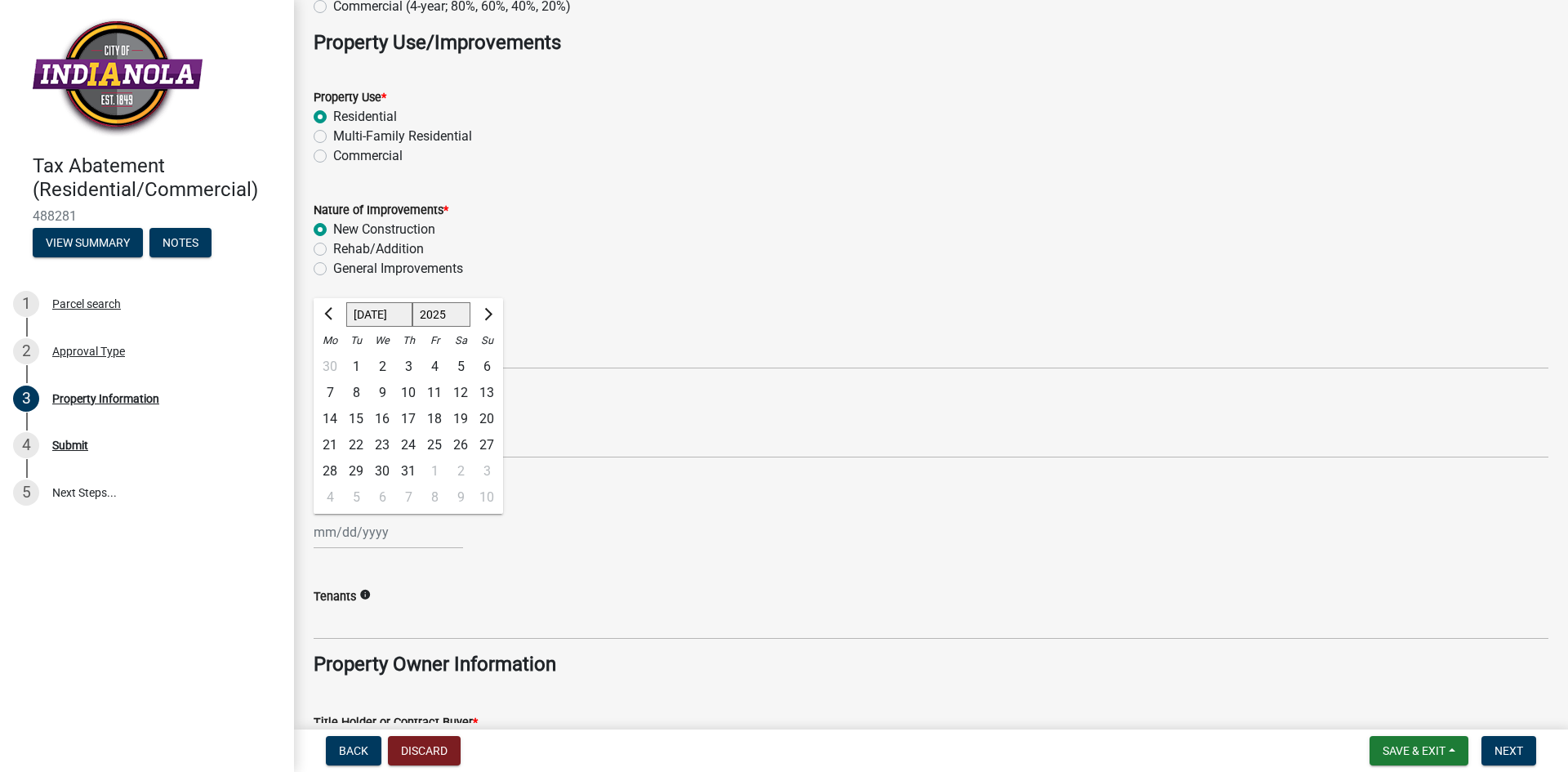
type input "07/01/2025"
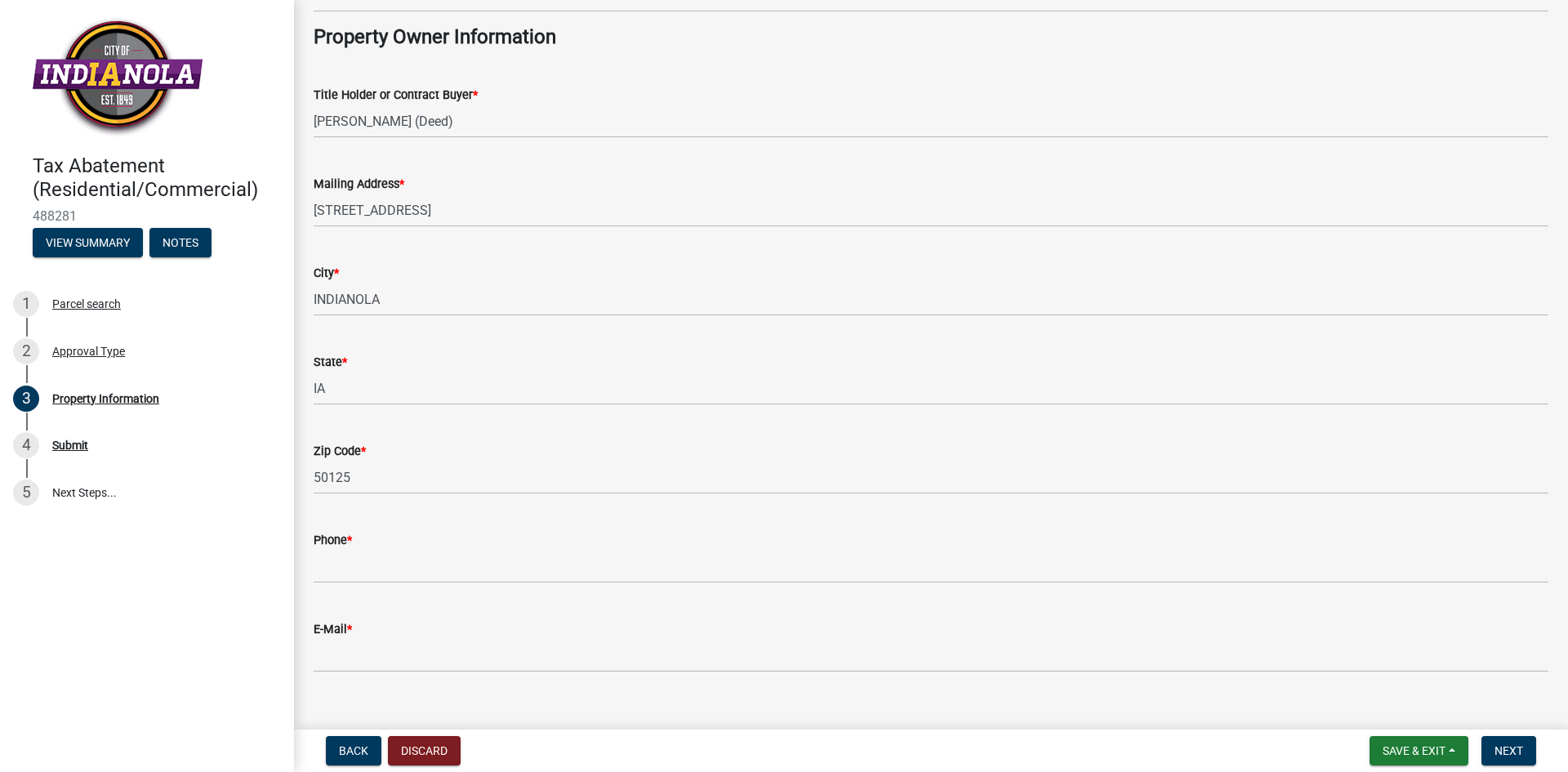
scroll to position [896, 0]
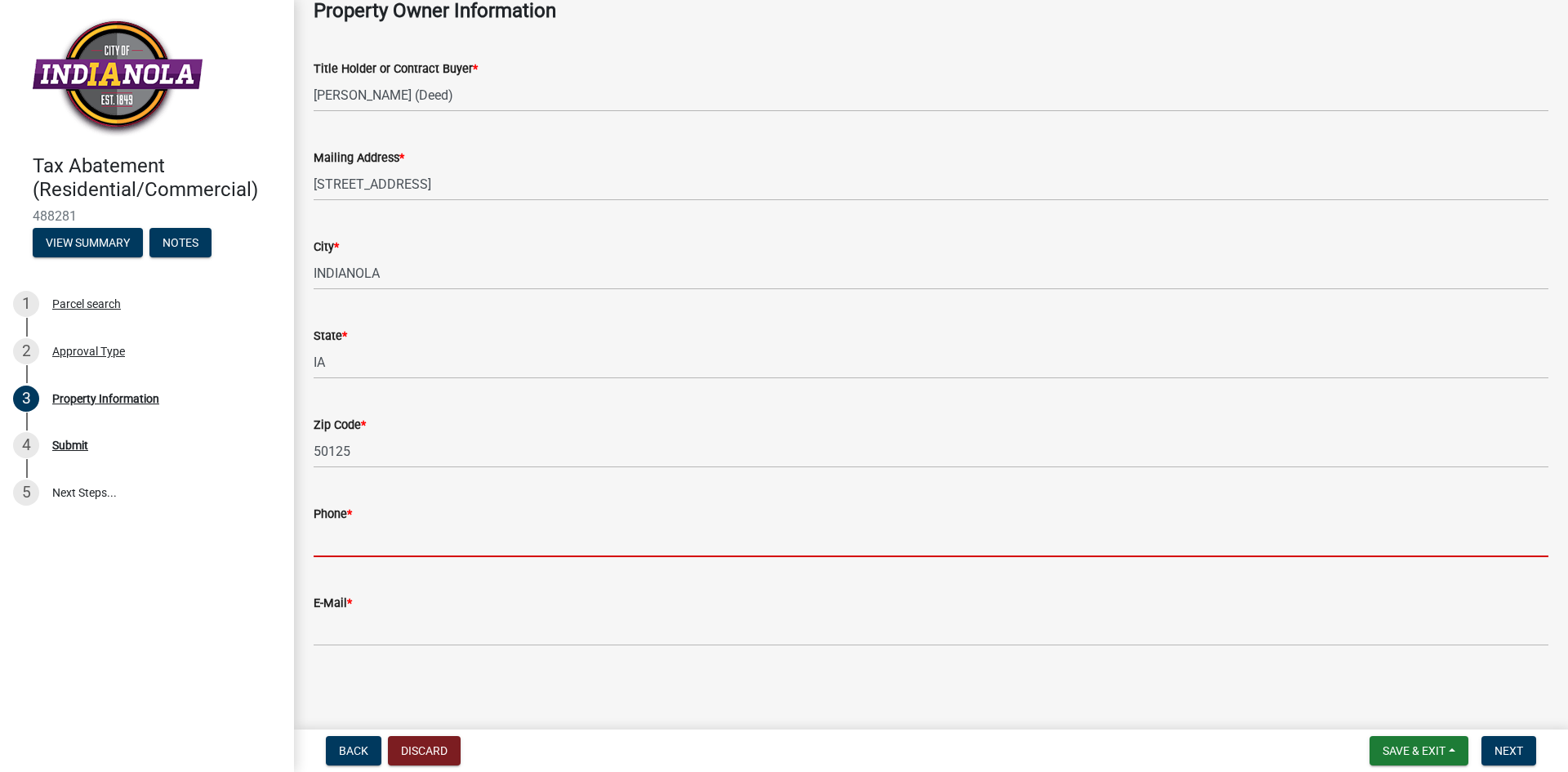
click at [343, 548] on input "Phone *" at bounding box center [931, 540] width 1235 height 34
type input "6056613883"
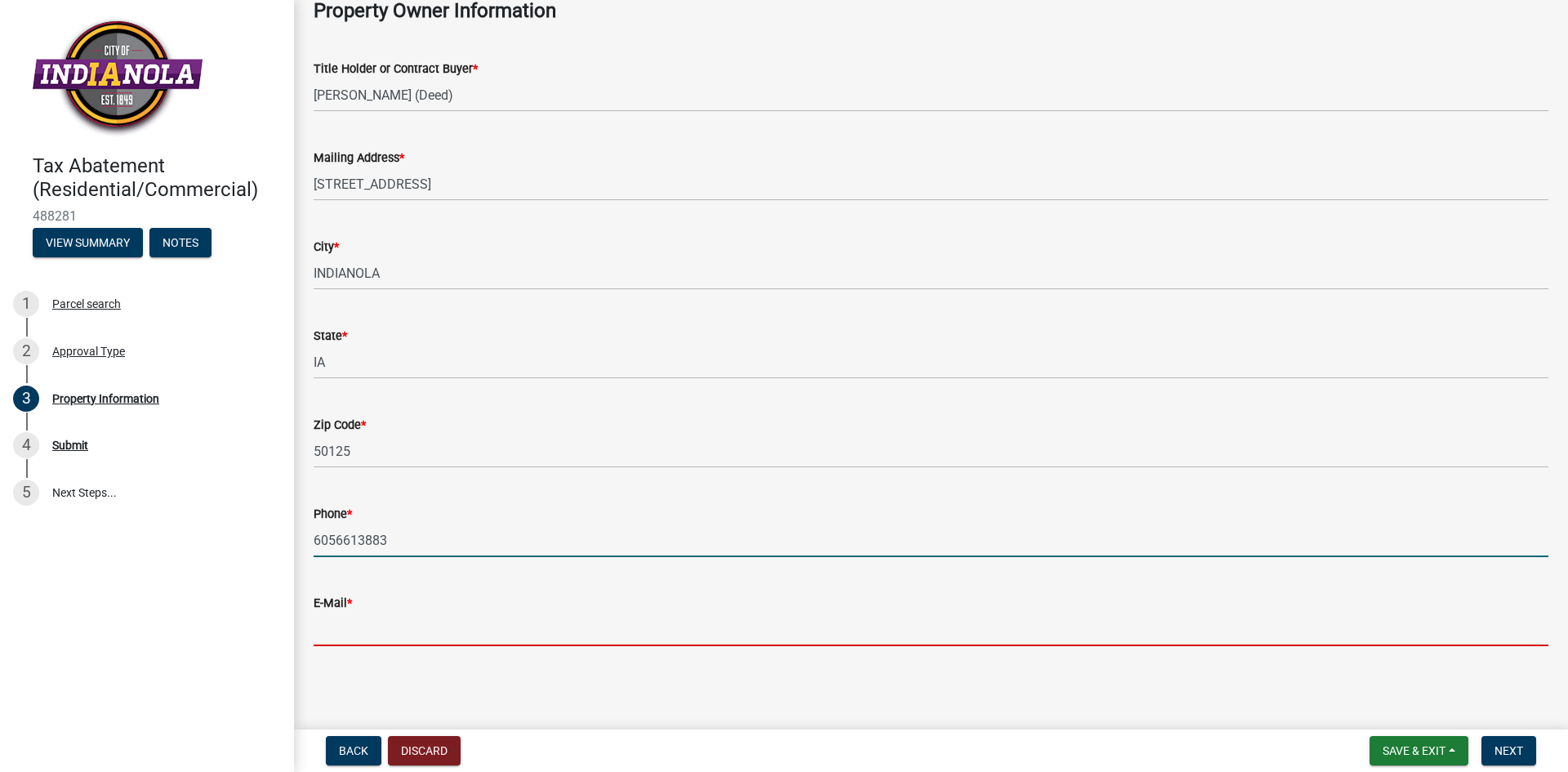
type input "deadduckgts@yahoo.com"
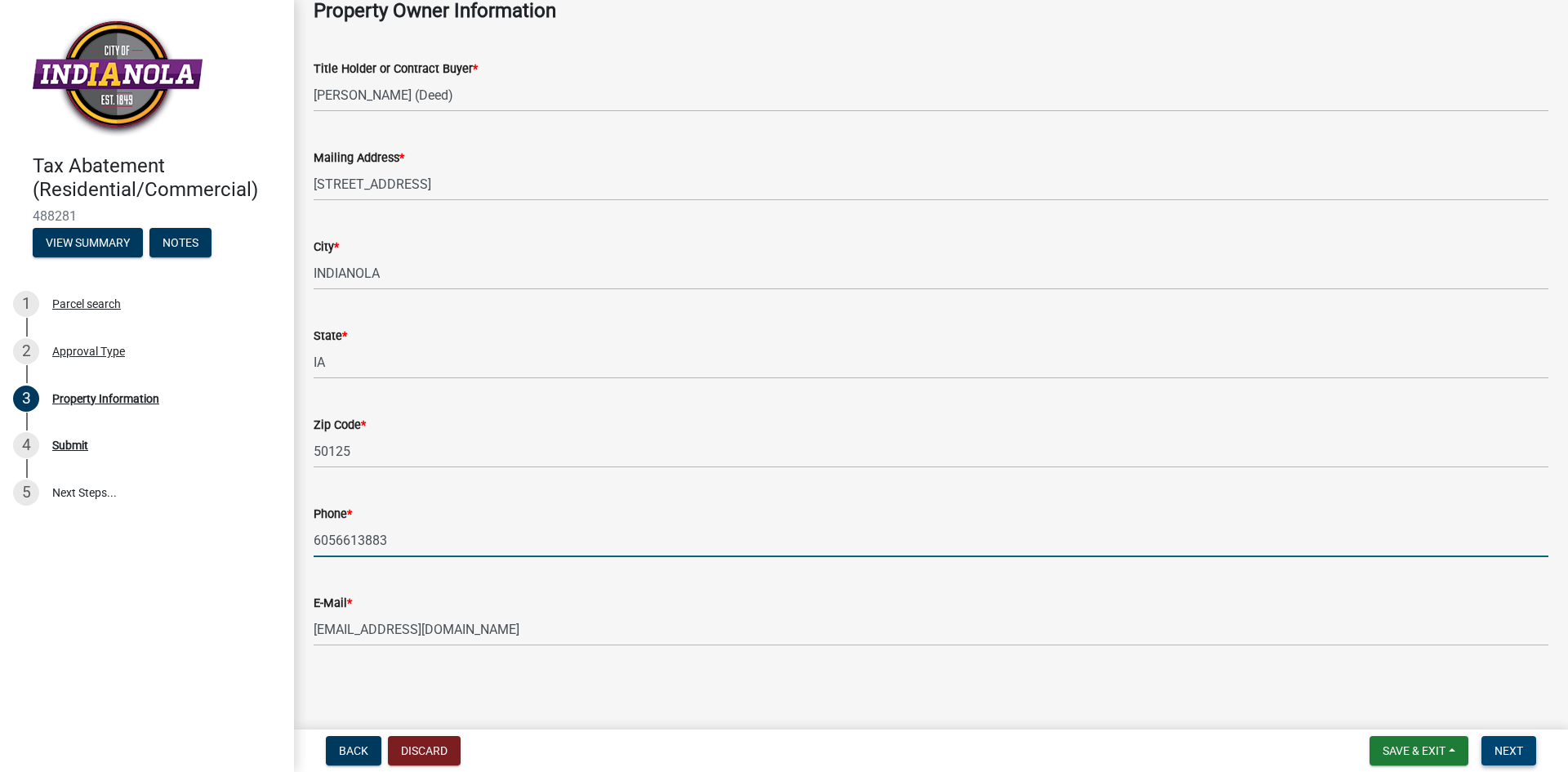
click at [1513, 746] on span "Next" at bounding box center [1508, 751] width 29 height 13
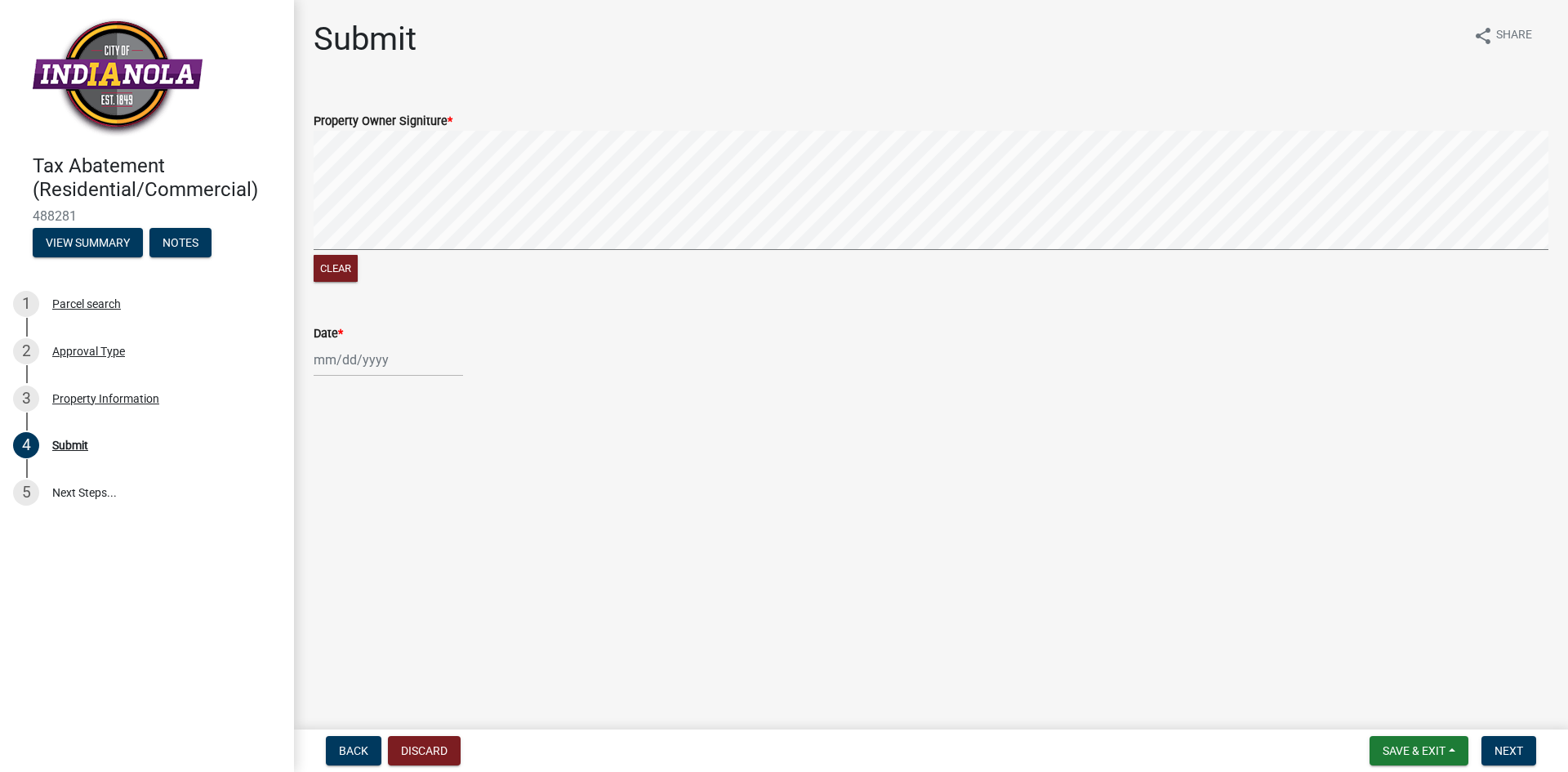
click at [484, 358] on wm-data-entity-input-list "Property Owner Signiture * Clear Date *" at bounding box center [931, 241] width 1235 height 300
click at [332, 260] on button "Clear" at bounding box center [335, 268] width 44 height 27
click at [586, 255] on div "Clear" at bounding box center [931, 208] width 1235 height 155
click at [329, 359] on div at bounding box center [388, 359] width 149 height 34
select select "10"
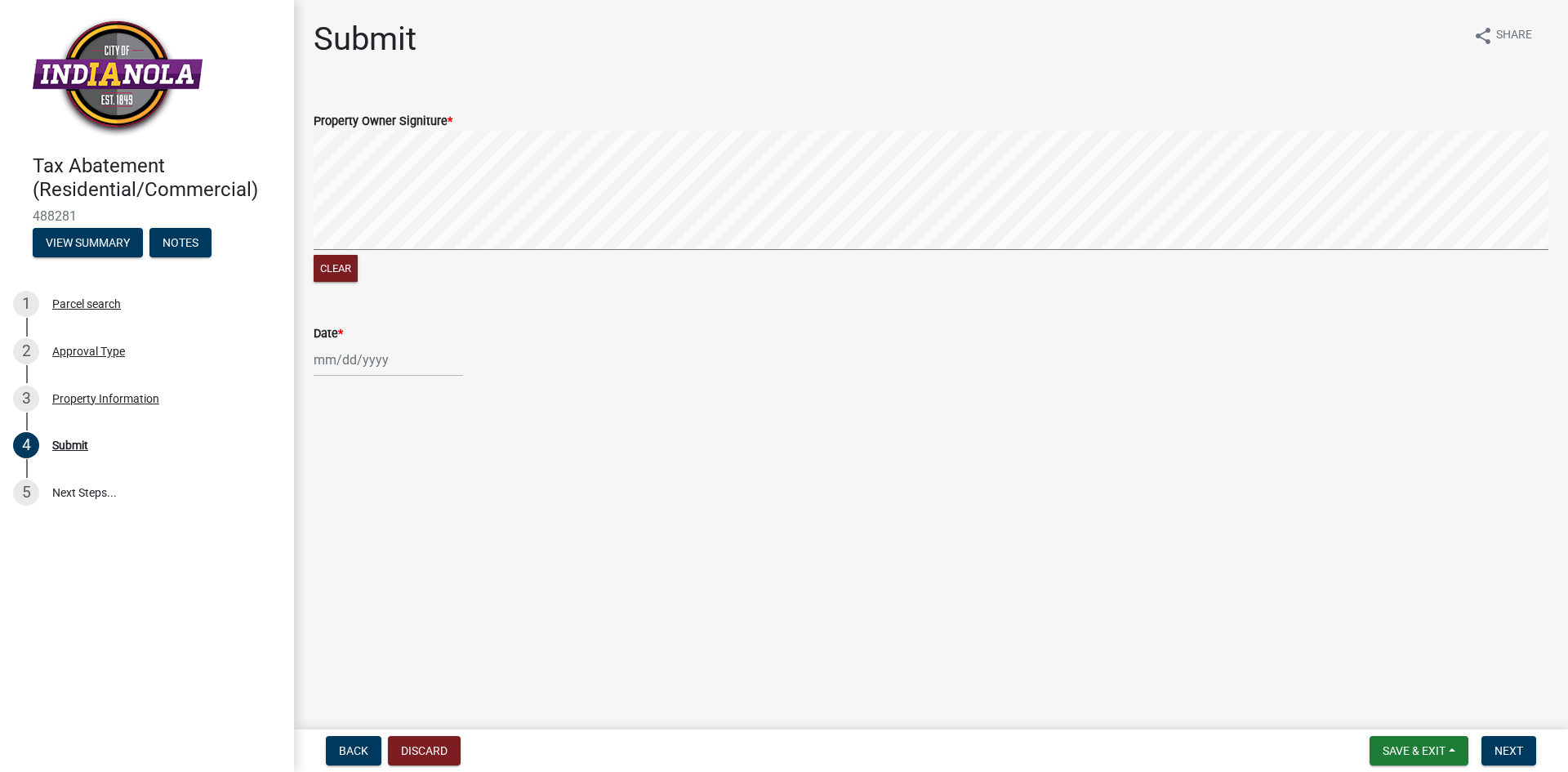
select select "2025"
click at [327, 473] on div "6" at bounding box center [329, 473] width 26 height 26
type input "10/06/2025"
click at [1506, 746] on span "Next" at bounding box center [1508, 751] width 29 height 13
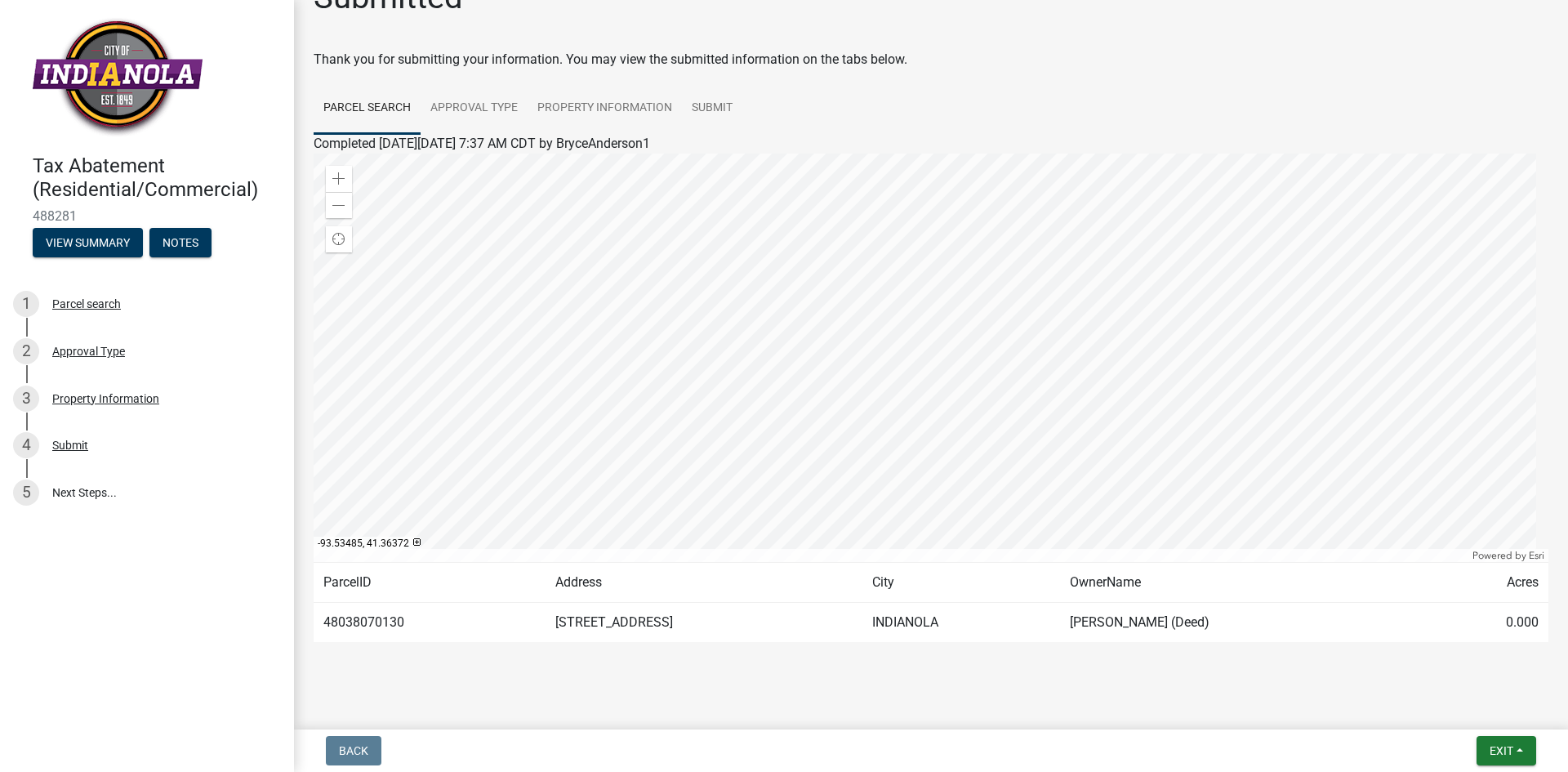
scroll to position [57, 0]
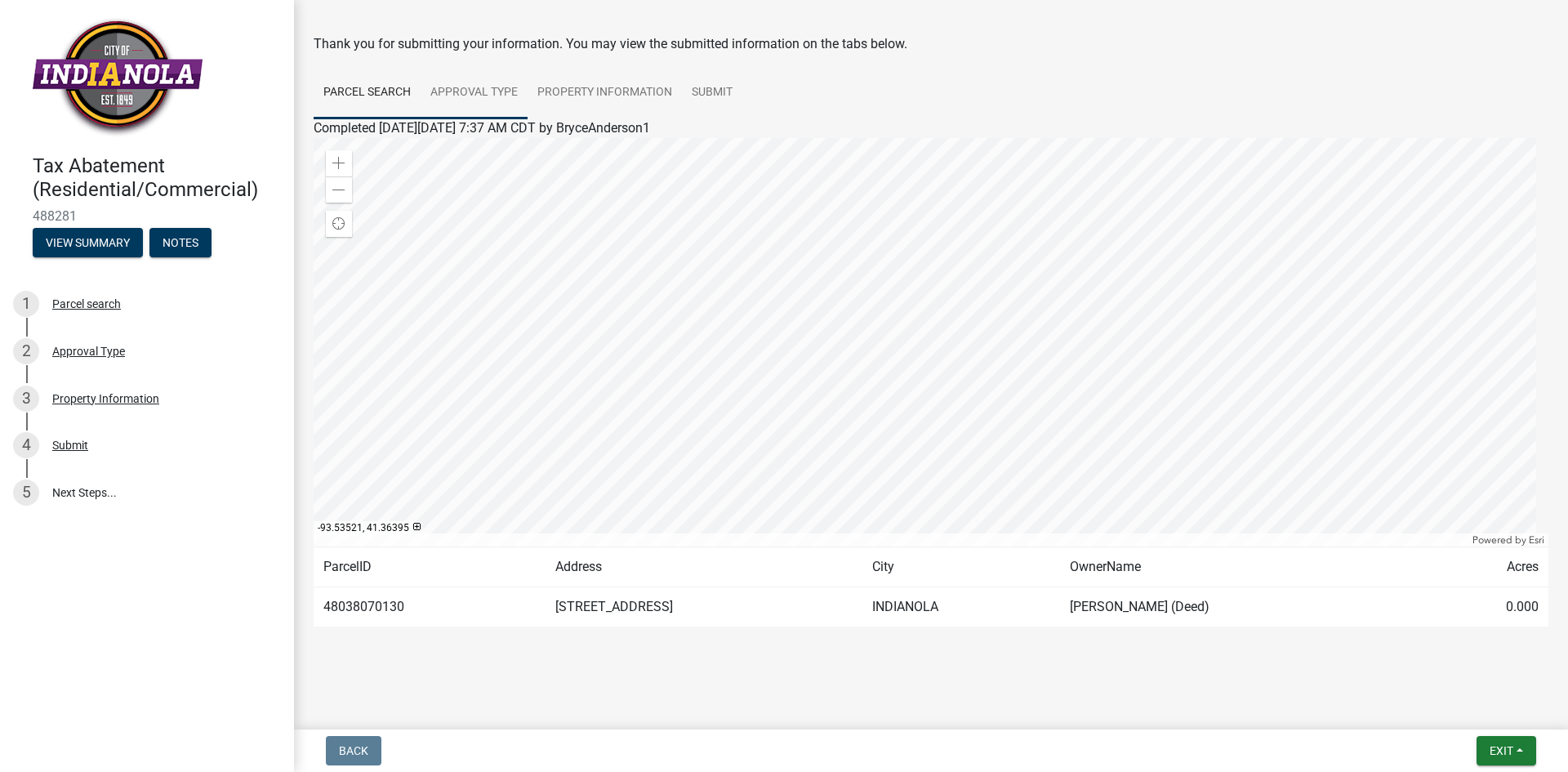
click at [484, 84] on link "Approval Type" at bounding box center [474, 93] width 107 height 52
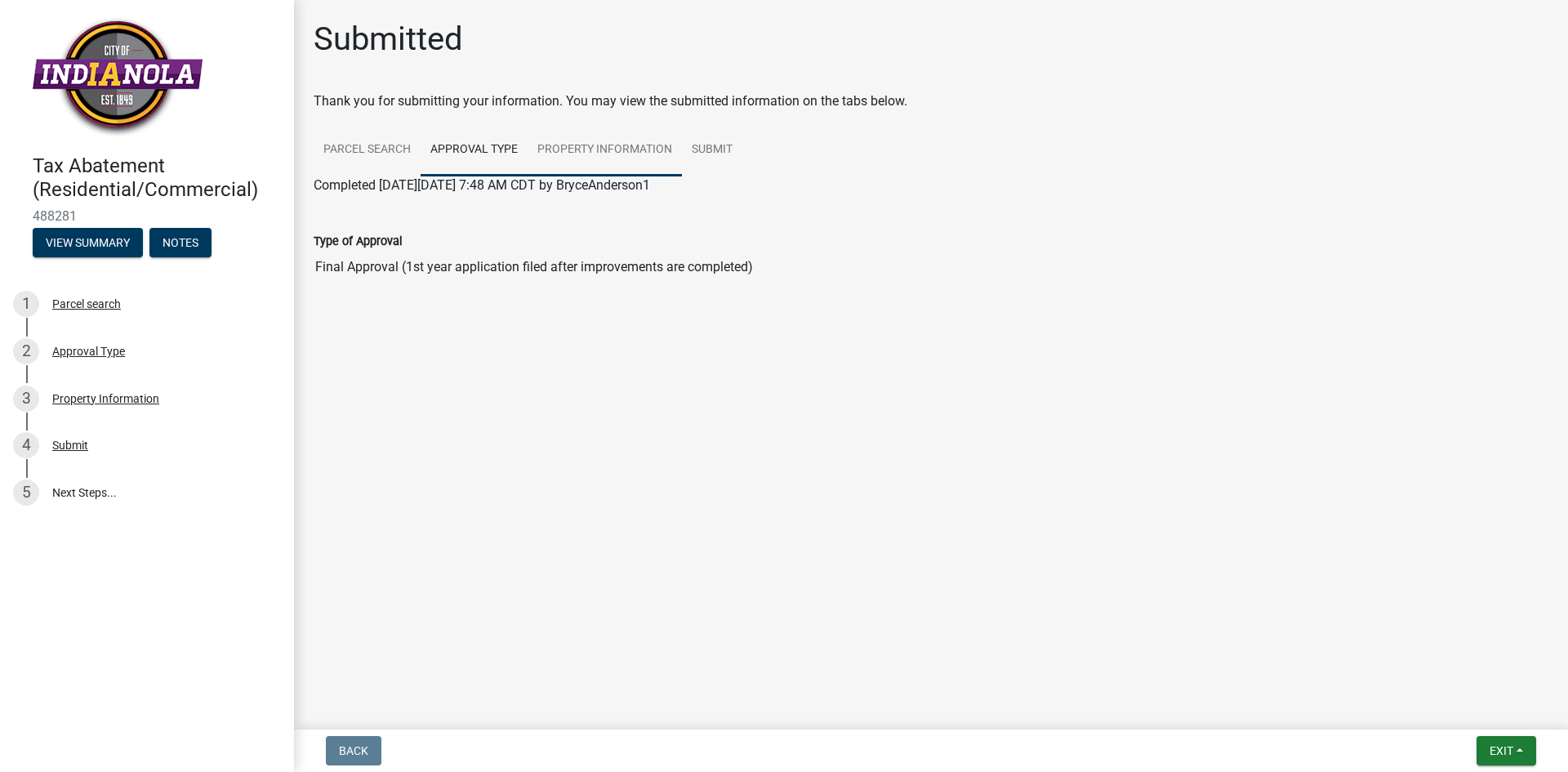
click at [598, 146] on link "Property Information" at bounding box center [604, 150] width 154 height 52
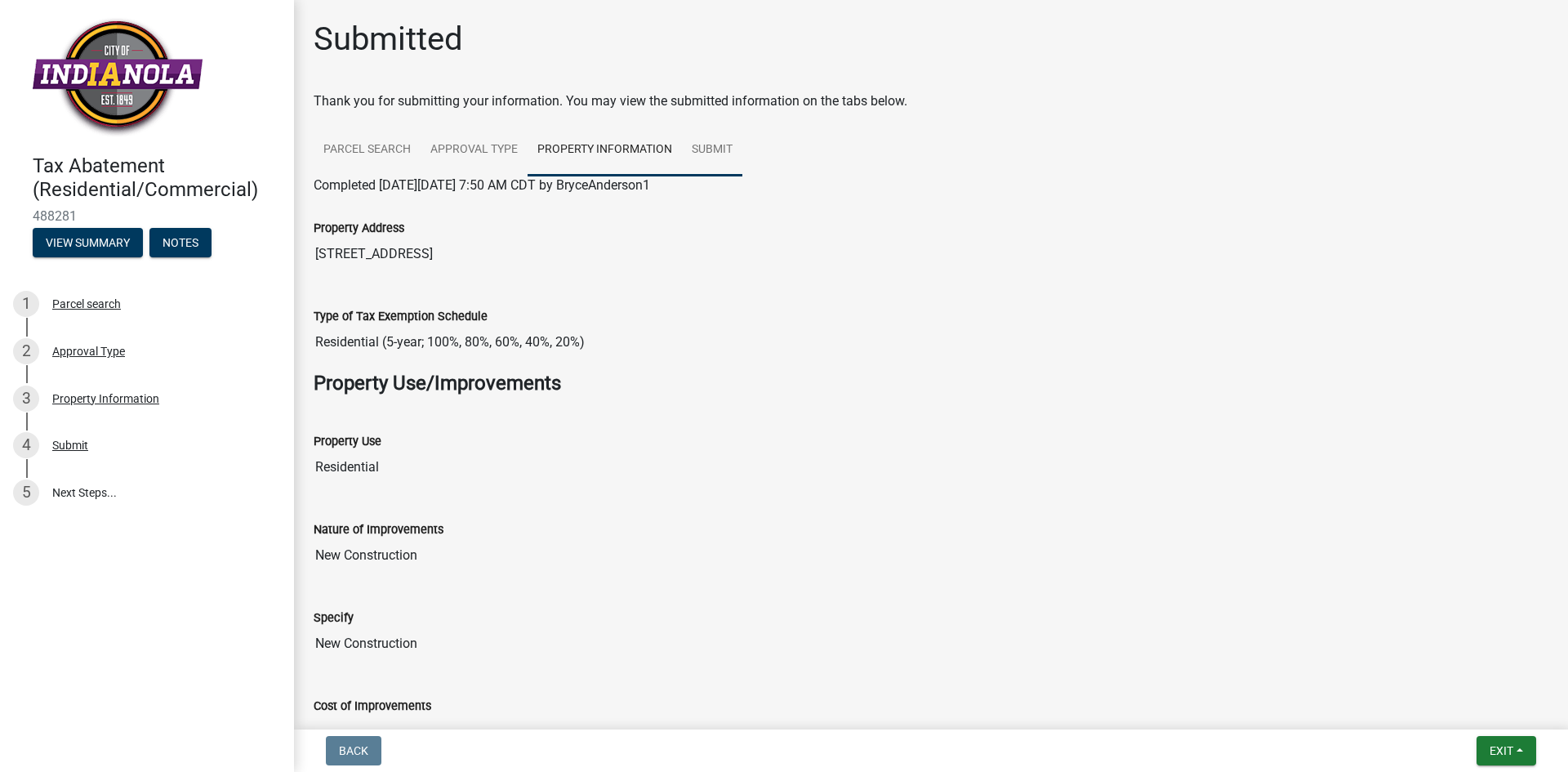
click at [714, 140] on link "Submit" at bounding box center [712, 150] width 61 height 52
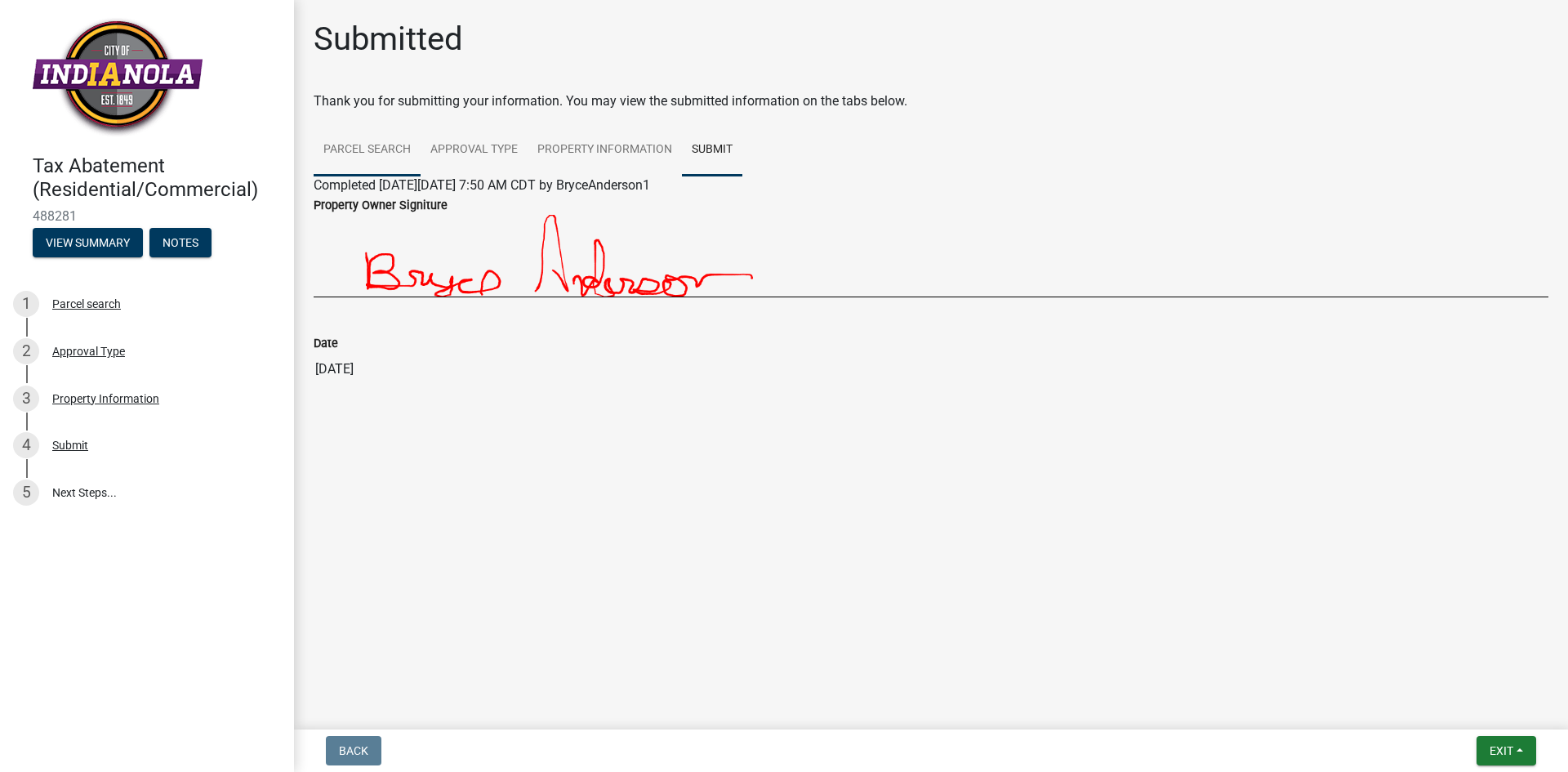
click at [354, 139] on link "Parcel search" at bounding box center [367, 150] width 107 height 52
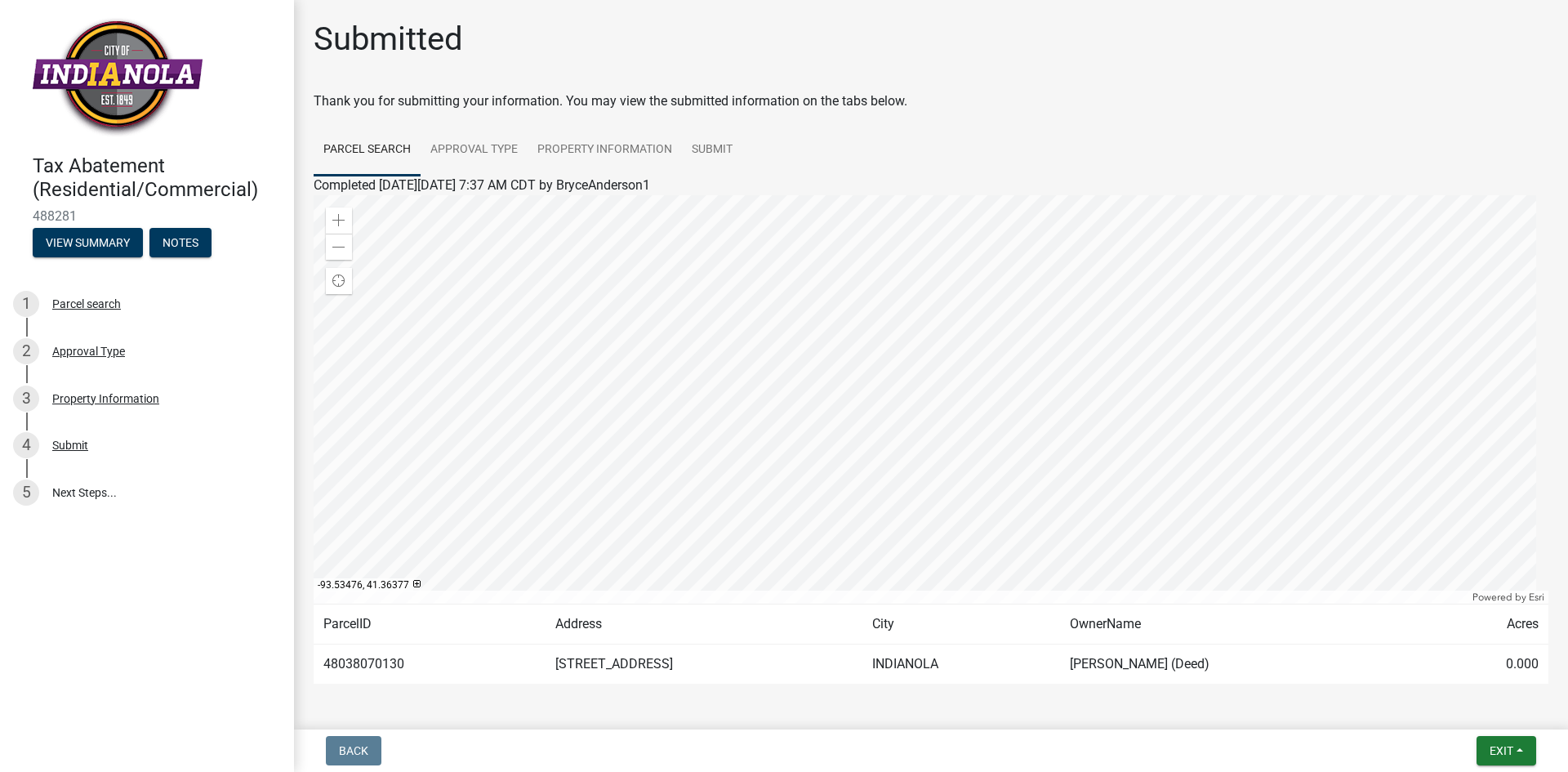
scroll to position [57, 0]
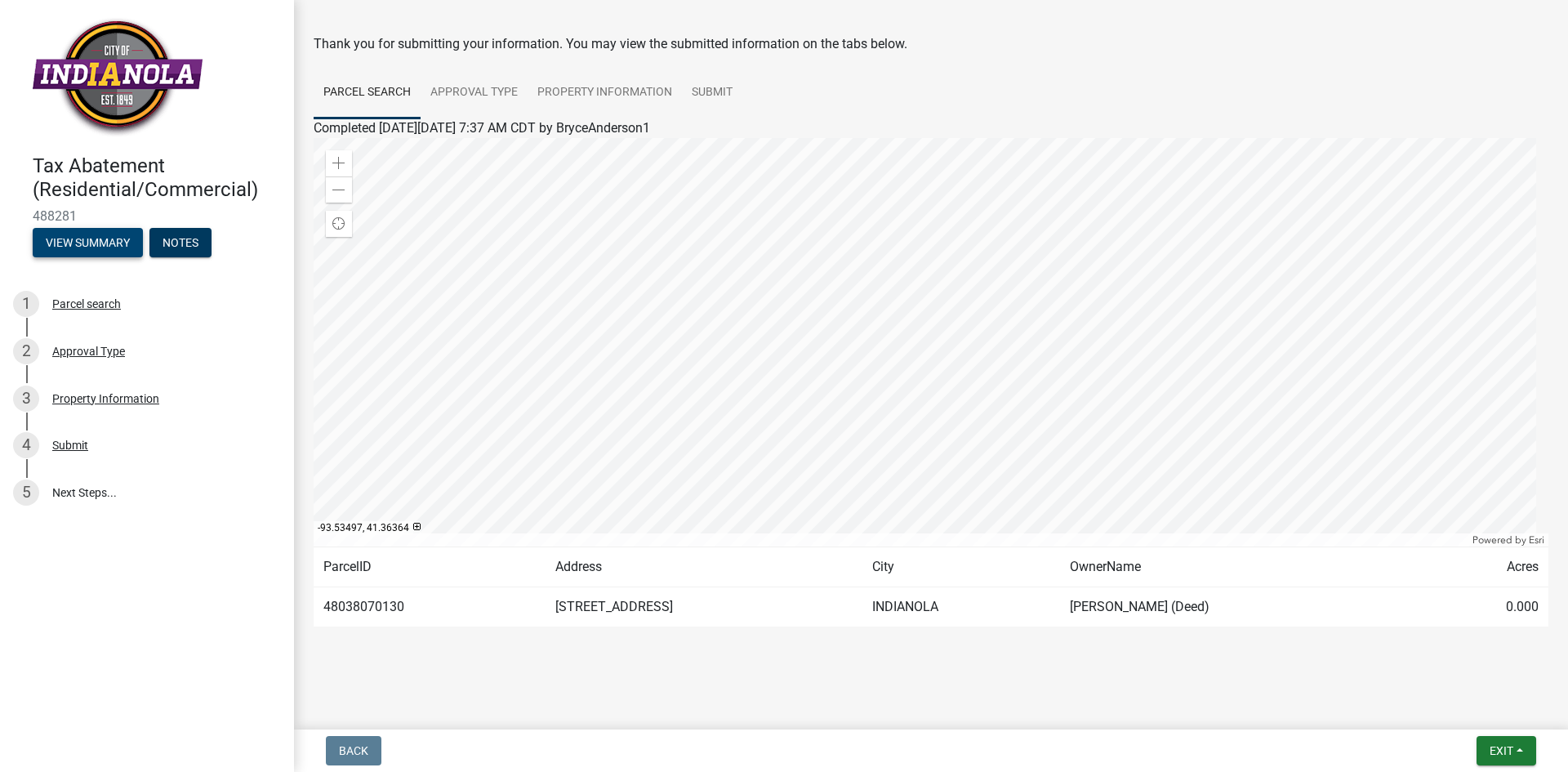
click at [114, 242] on button "View Summary" at bounding box center [88, 242] width 110 height 29
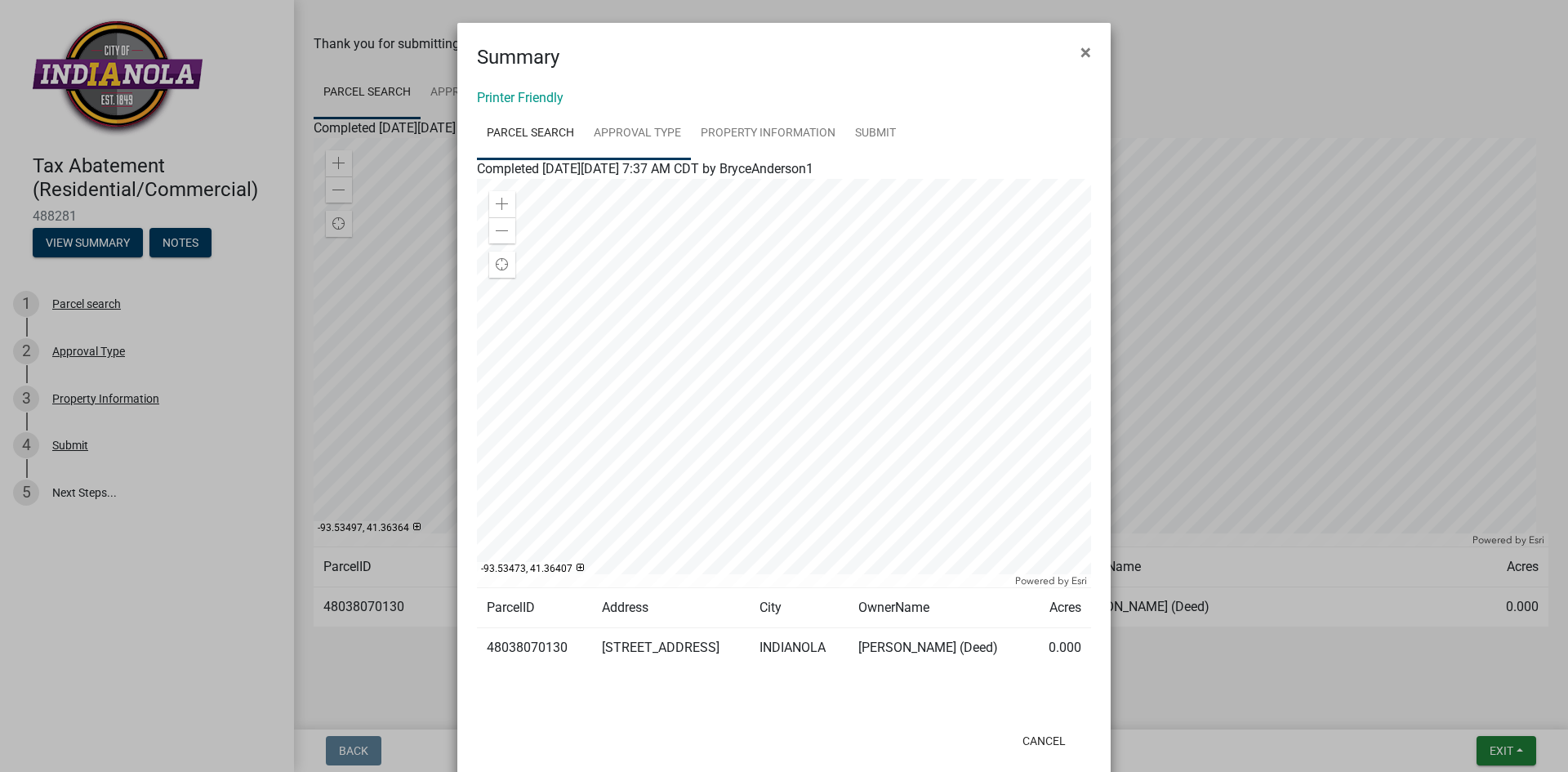
click at [624, 129] on link "Approval Type" at bounding box center [637, 133] width 107 height 52
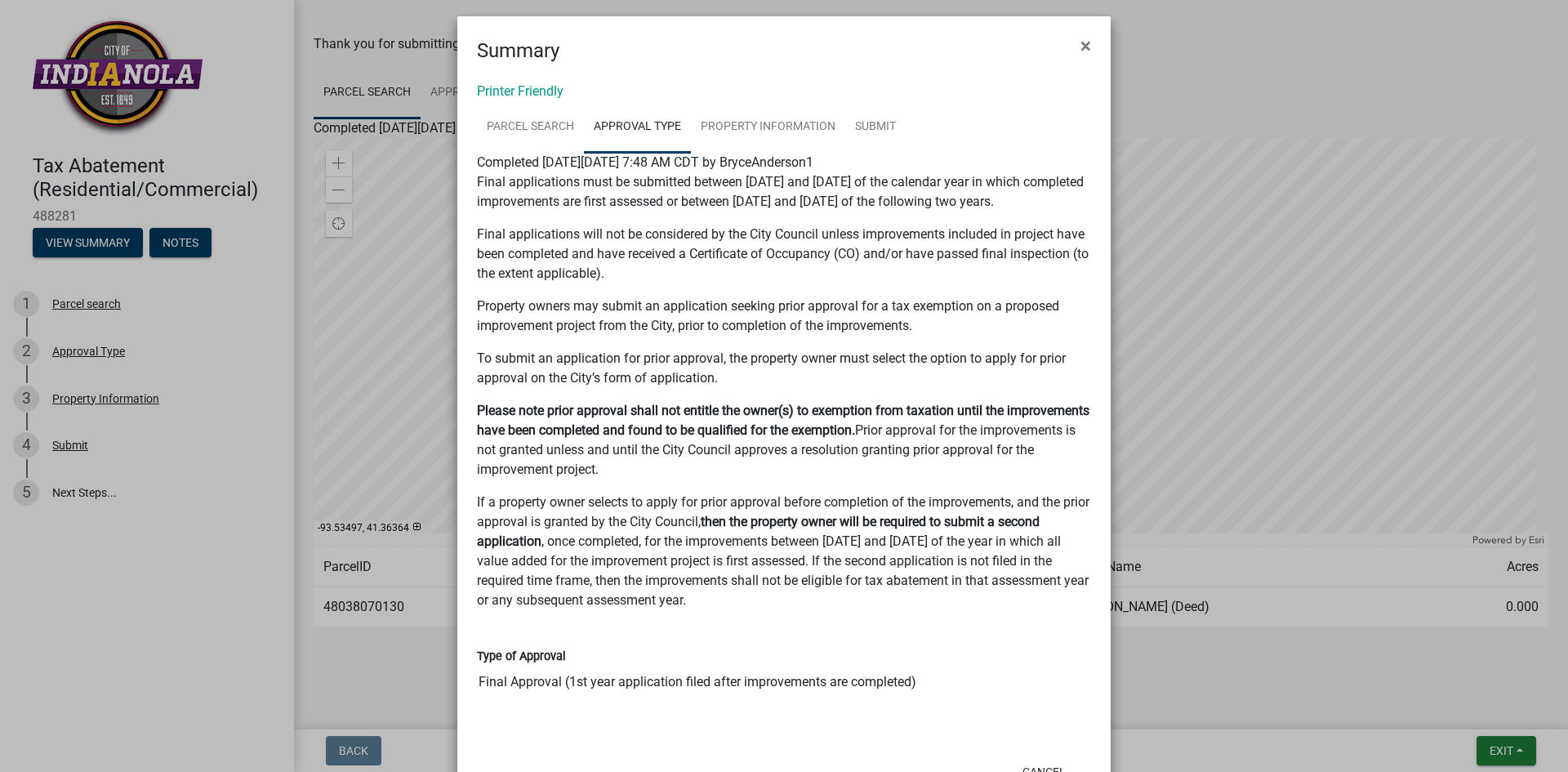
scroll to position [0, 0]
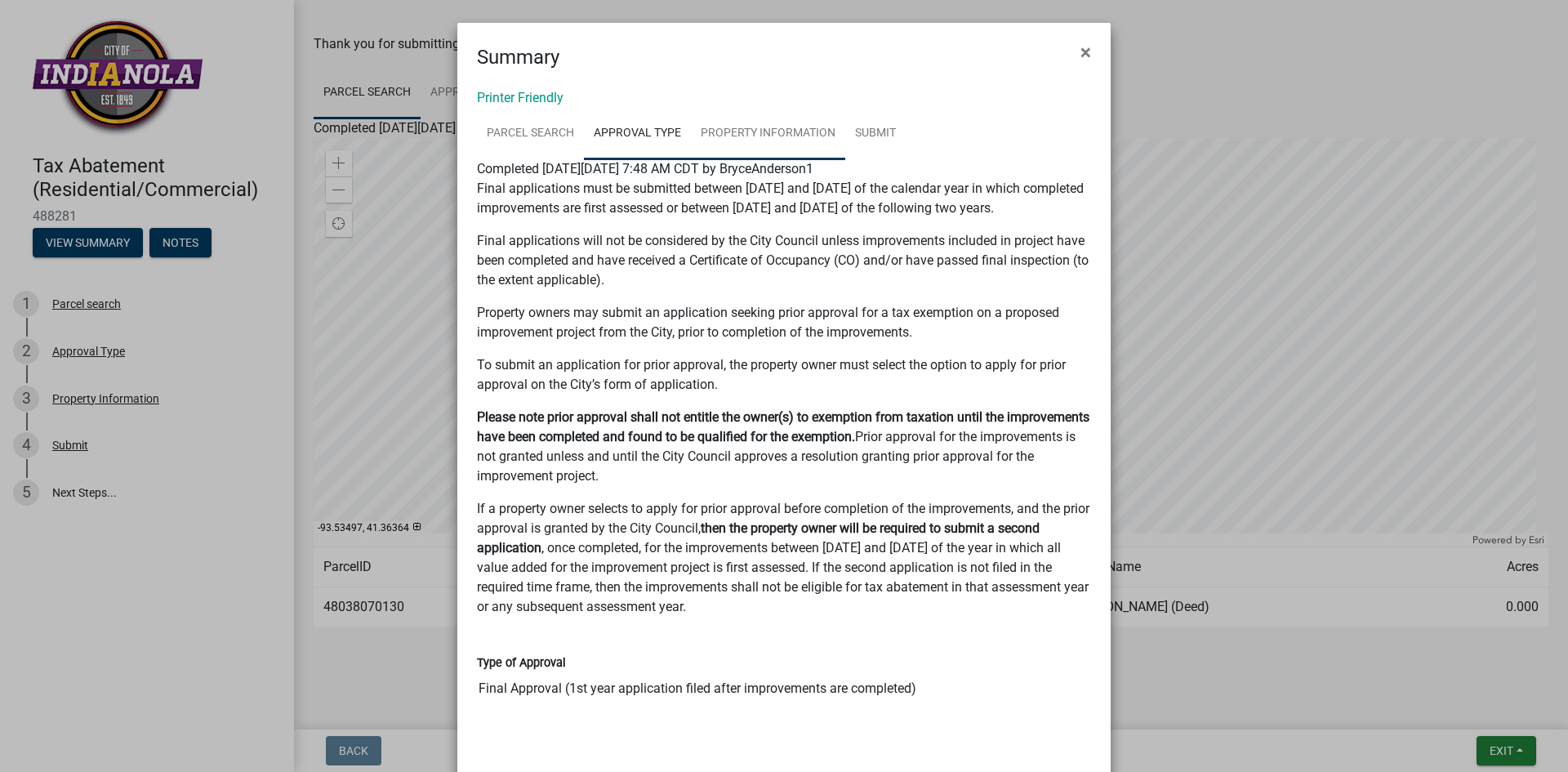
click at [766, 124] on link "Property Information" at bounding box center [767, 133] width 154 height 52
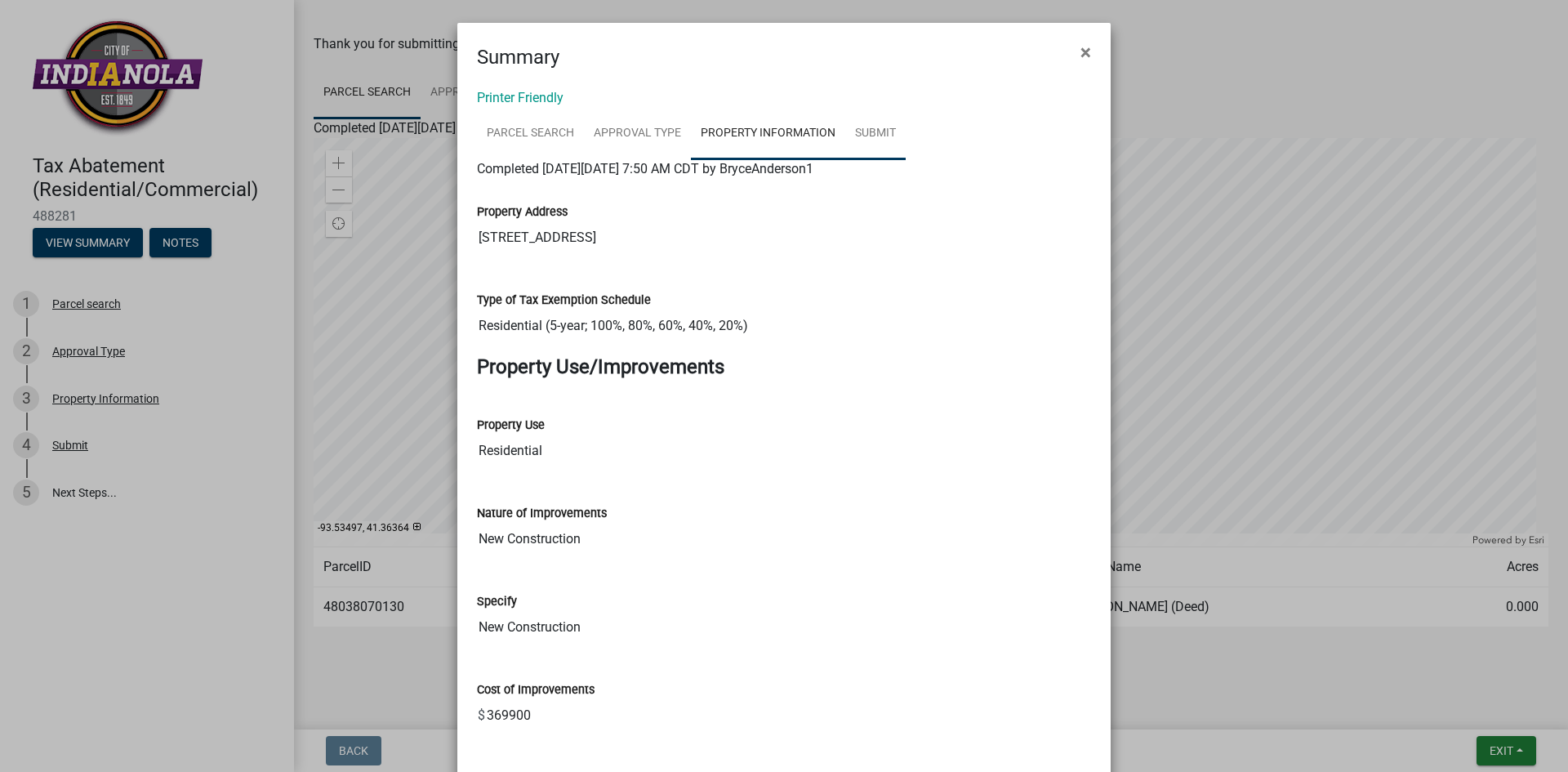
click at [870, 132] on link "Submit" at bounding box center [875, 133] width 61 height 52
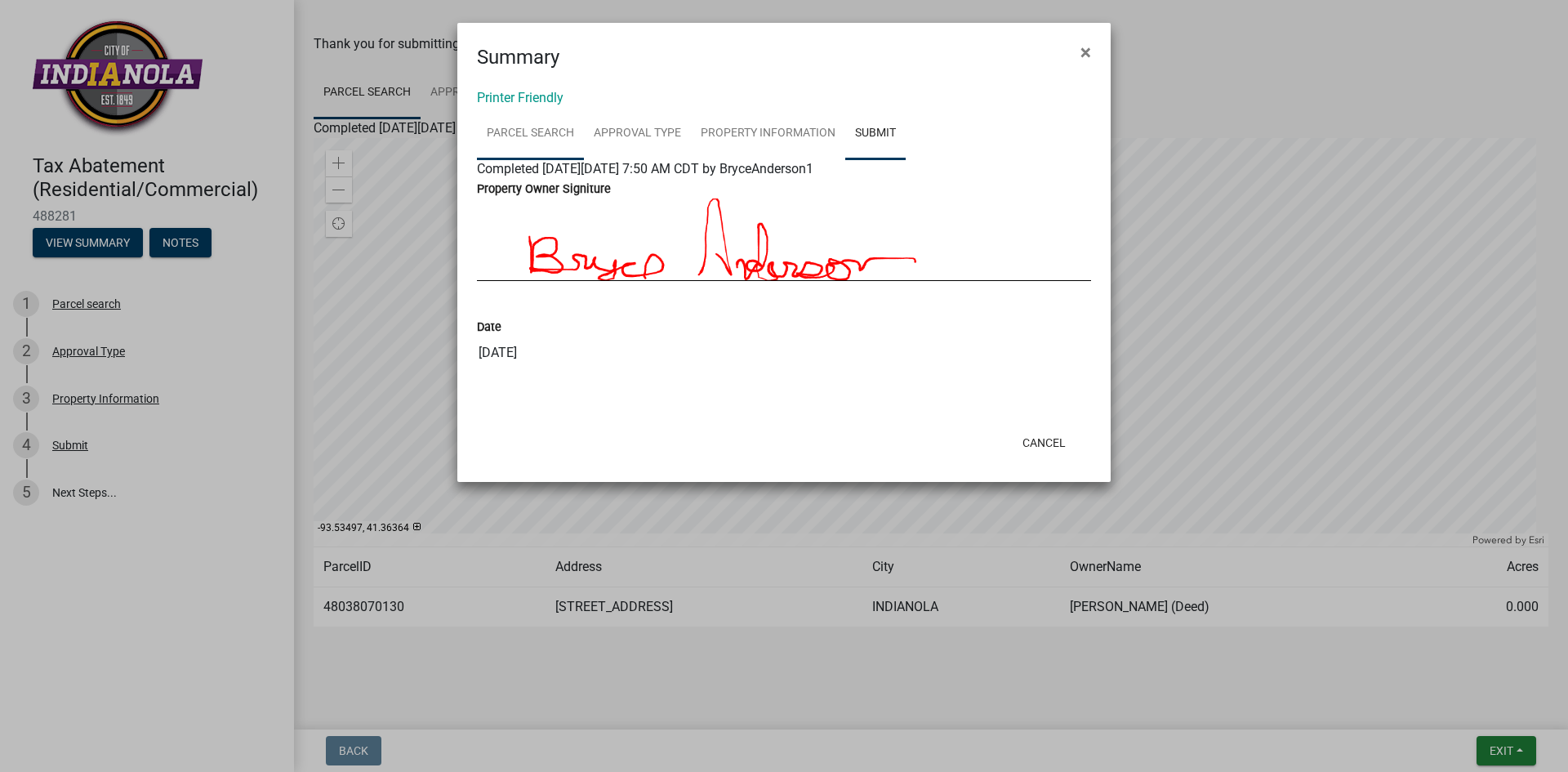
click at [525, 124] on link "Parcel search" at bounding box center [530, 133] width 107 height 52
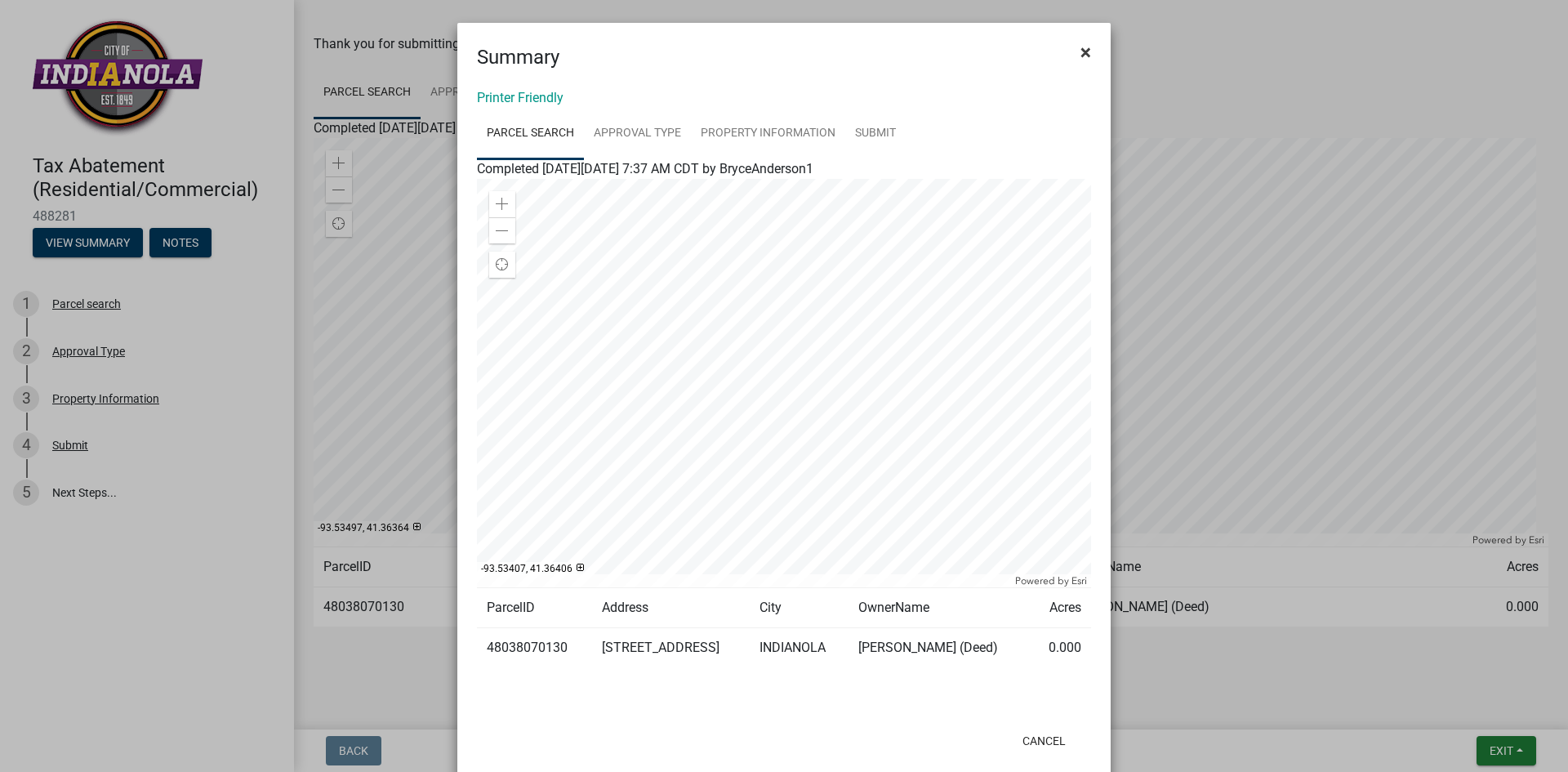
click at [1081, 50] on span "×" at bounding box center [1085, 52] width 10 height 22
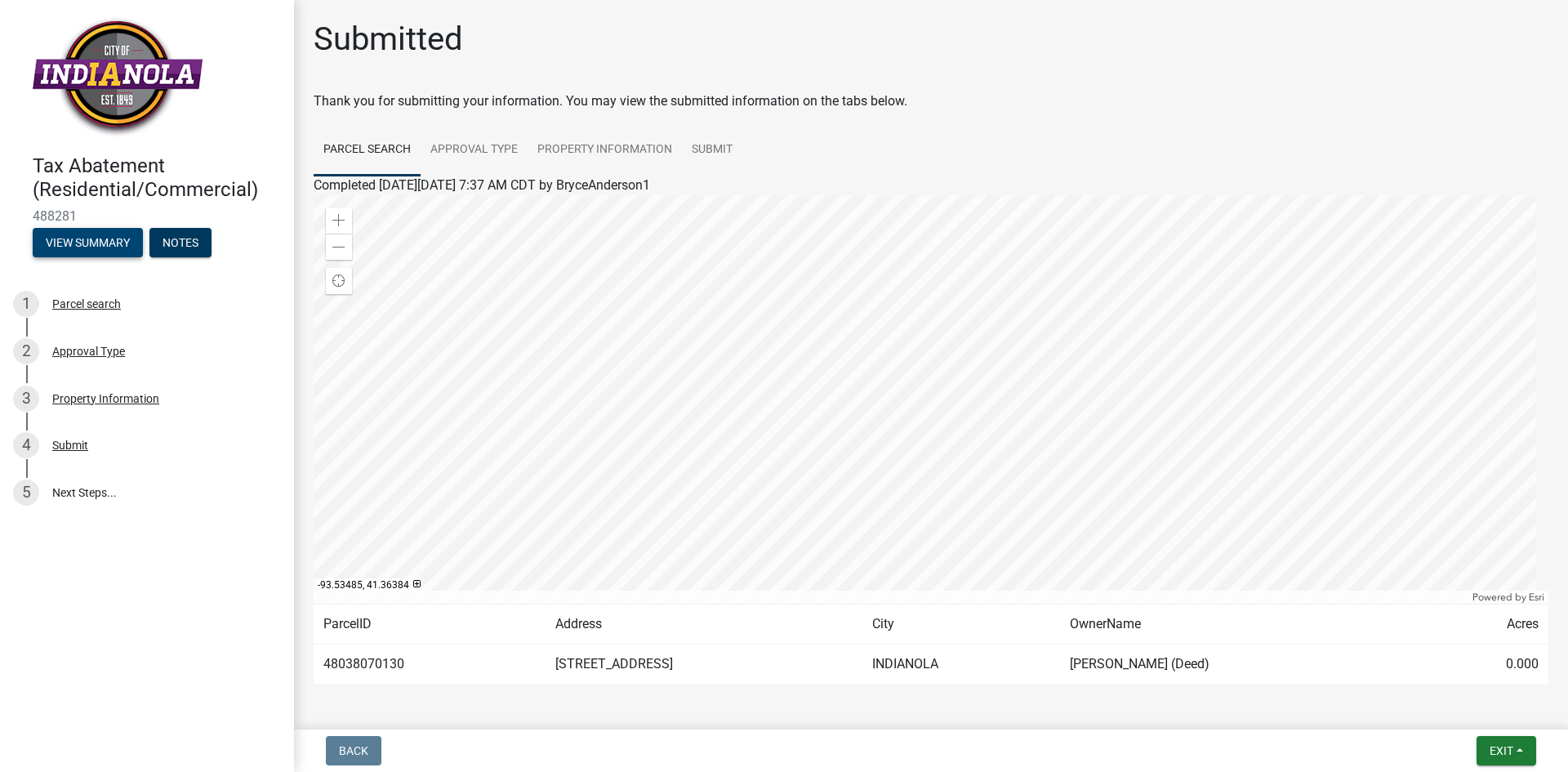
scroll to position [57, 0]
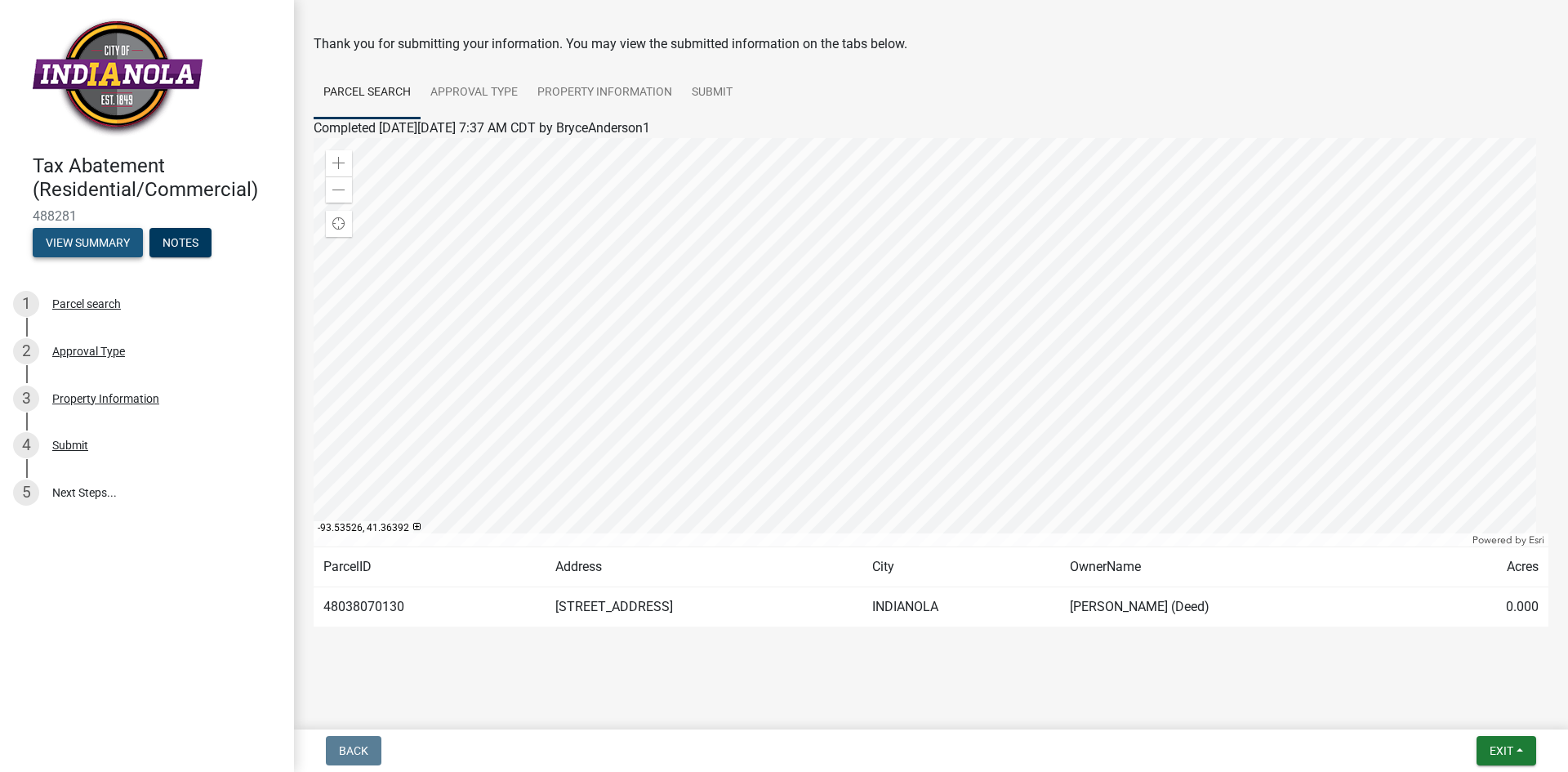
click at [82, 246] on button "View Summary" at bounding box center [88, 242] width 110 height 29
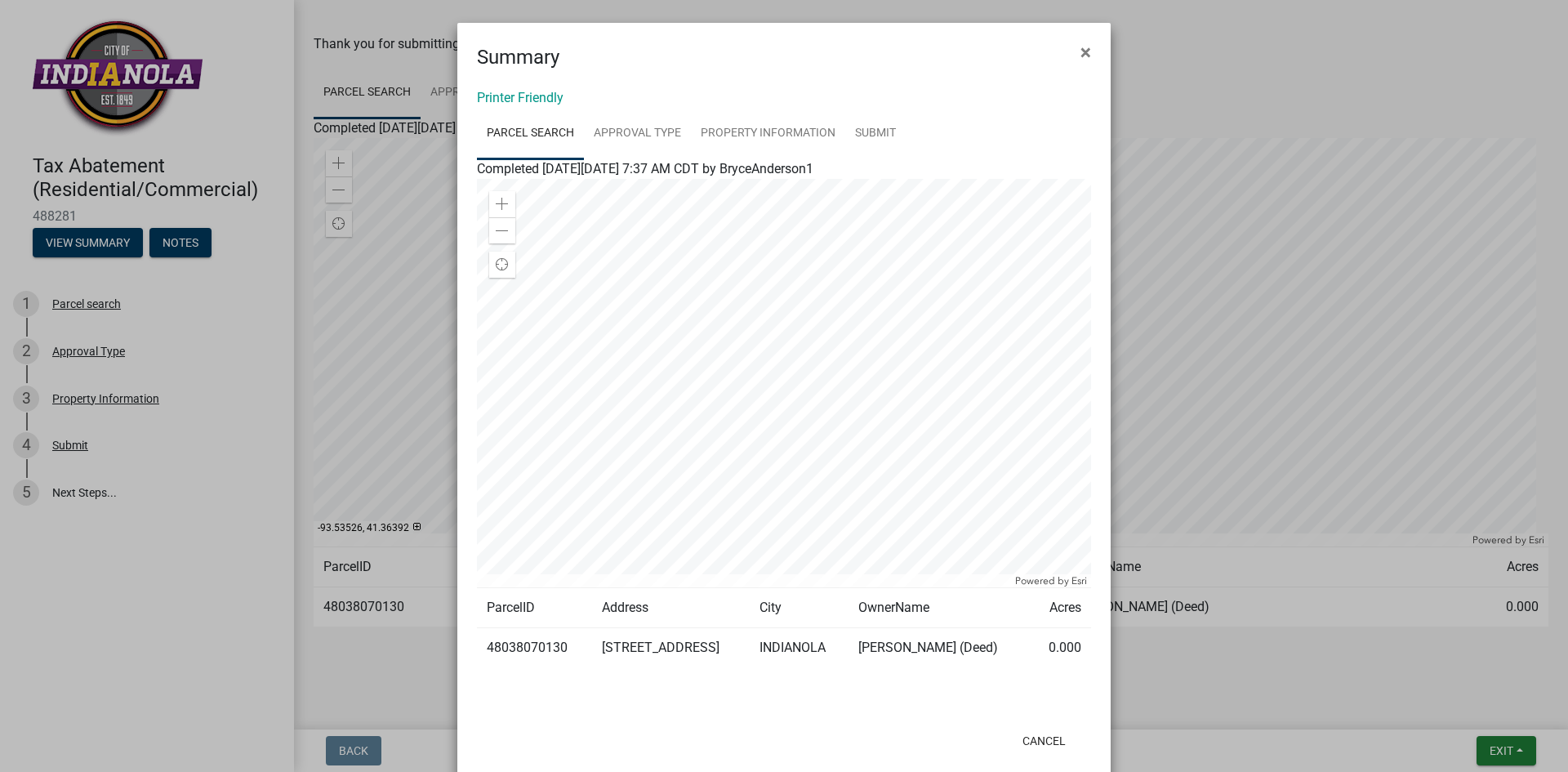
click at [198, 242] on ngb-modal-window "Summary × Printer Friendly Parcel search Approval Type Property Information Sub…" at bounding box center [784, 386] width 1568 height 772
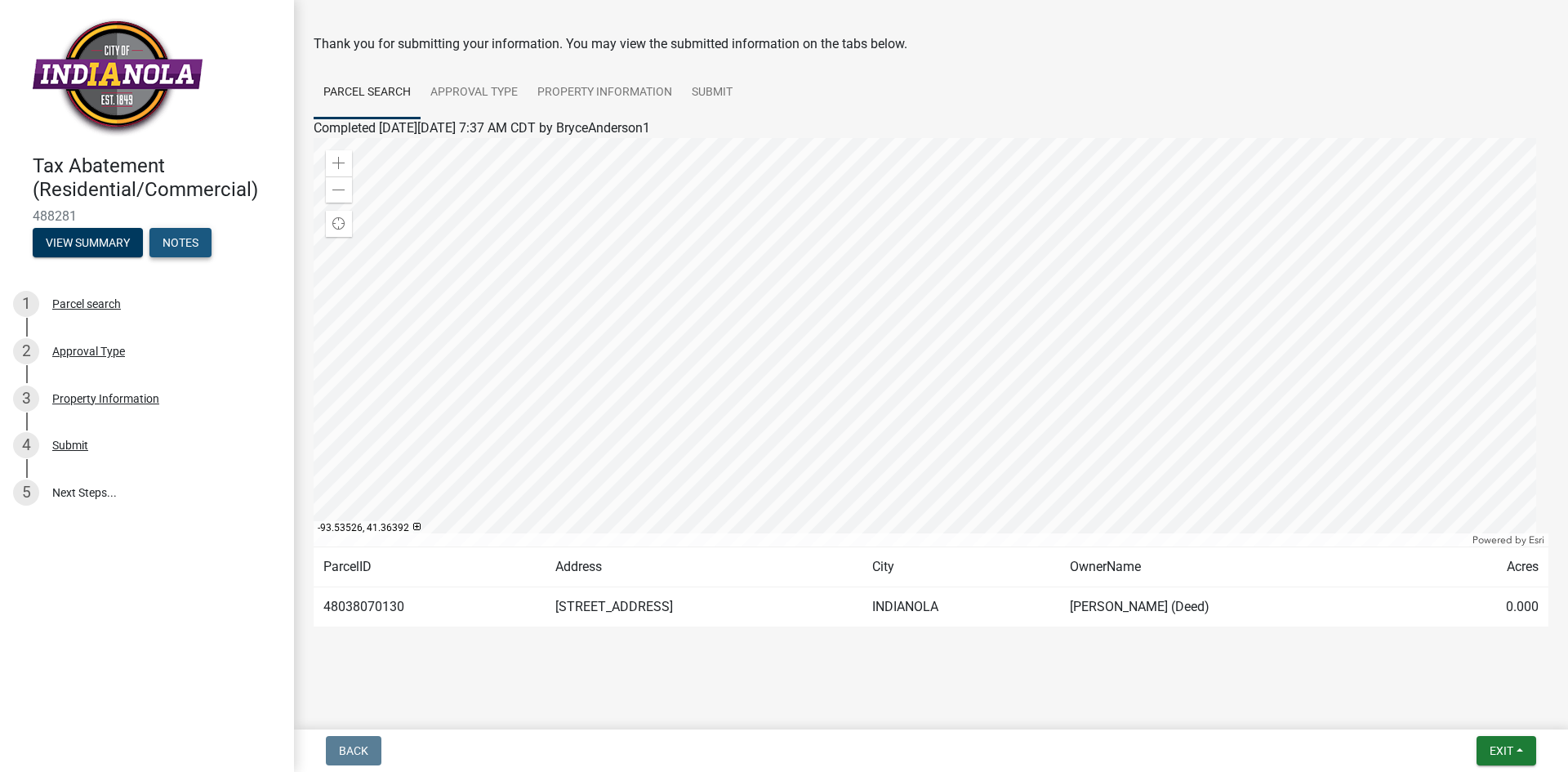
click at [198, 242] on button "Notes" at bounding box center [180, 242] width 62 height 29
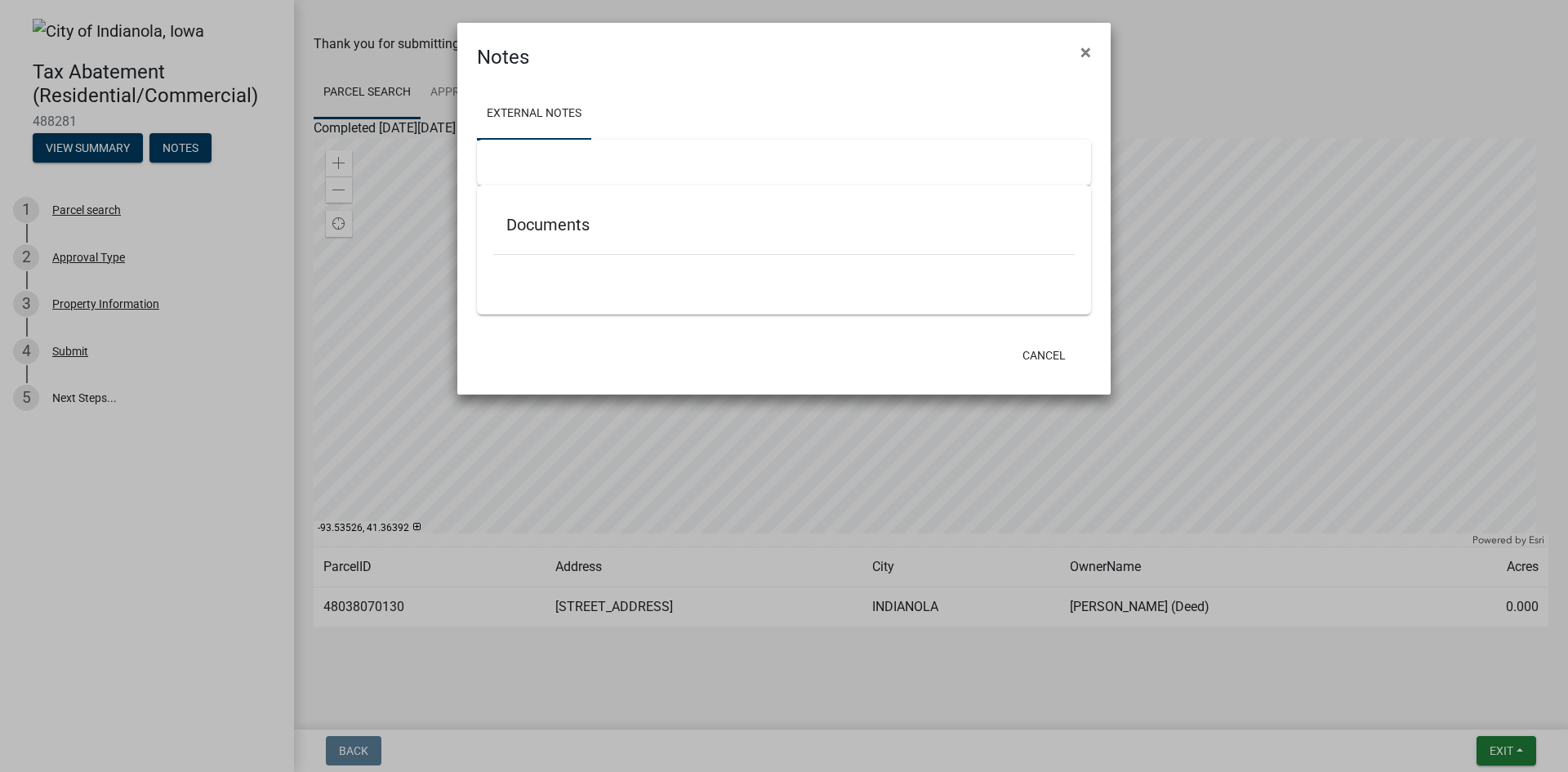
click at [82, 144] on ngb-modal-window "Notes × External Notes Documents Cancel" at bounding box center [784, 386] width 1568 height 772
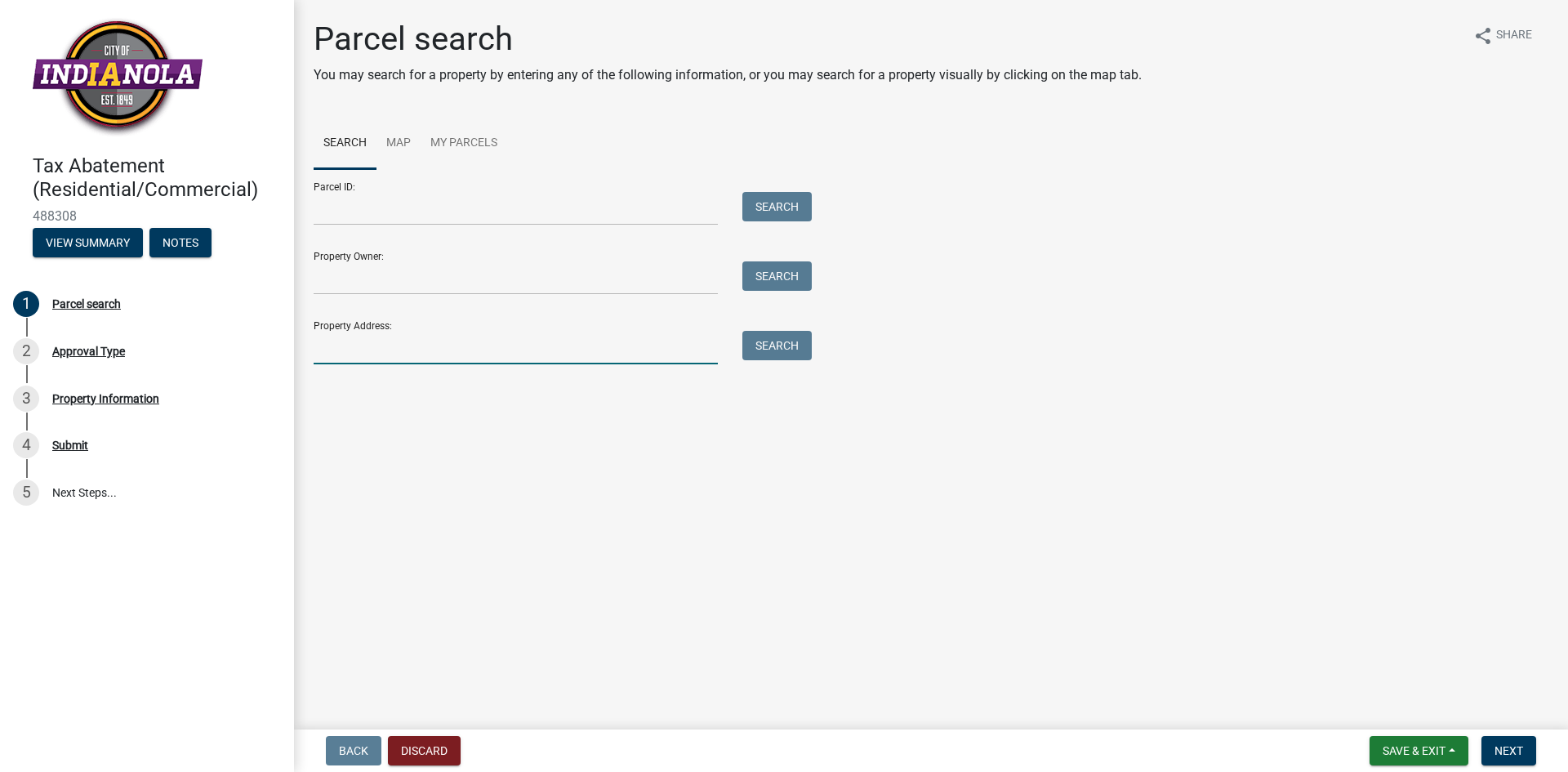
click at [393, 347] on input "Property Address:" at bounding box center [515, 347] width 404 height 34
type input "[STREET_ADDRESS]"
click at [780, 339] on button "Search" at bounding box center [777, 344] width 69 height 29
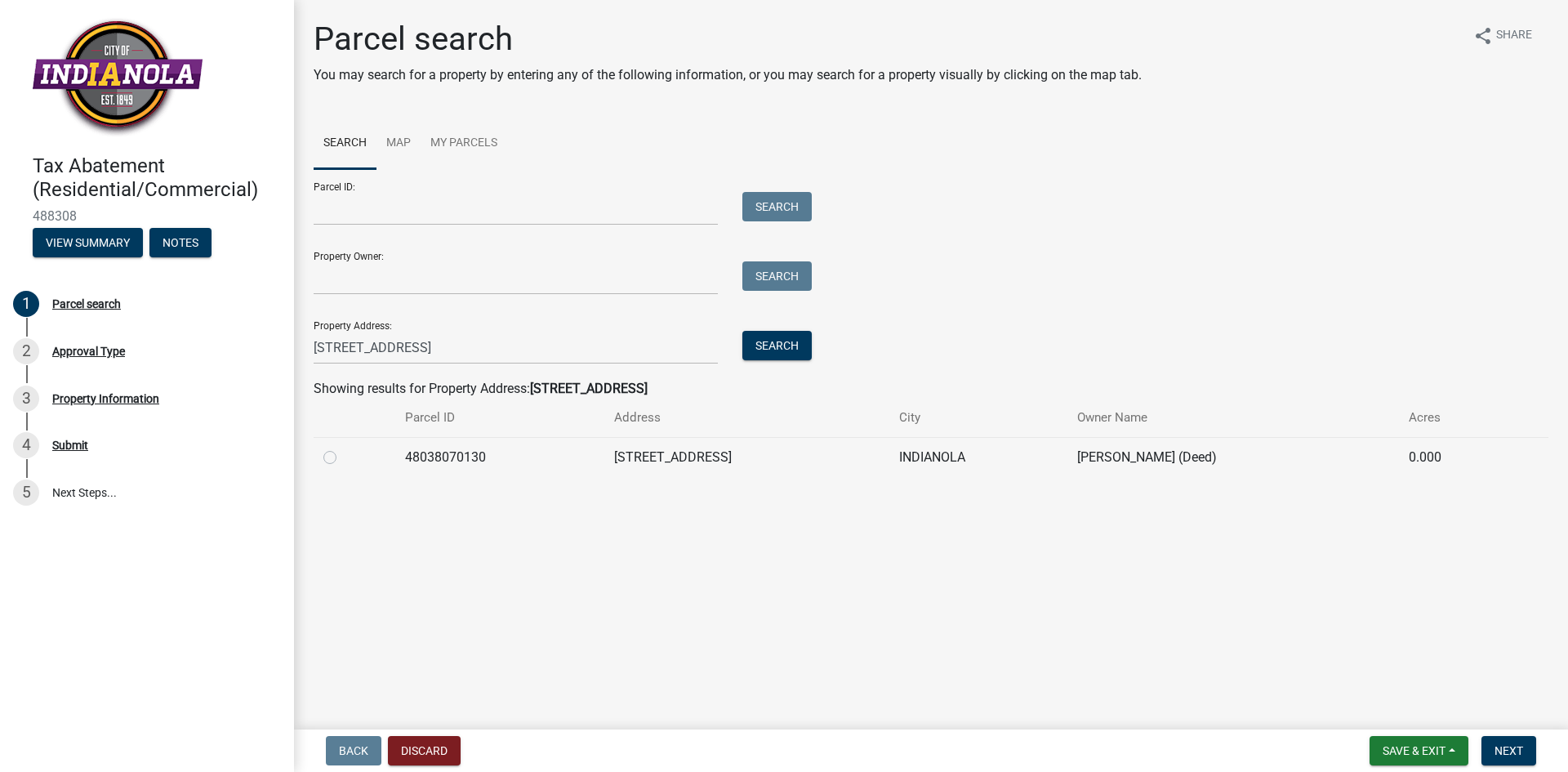
click at [343, 447] on label at bounding box center [343, 447] width 0 height 0
click at [343, 454] on input "radio" at bounding box center [347, 452] width 10 height 10
radio input "true"
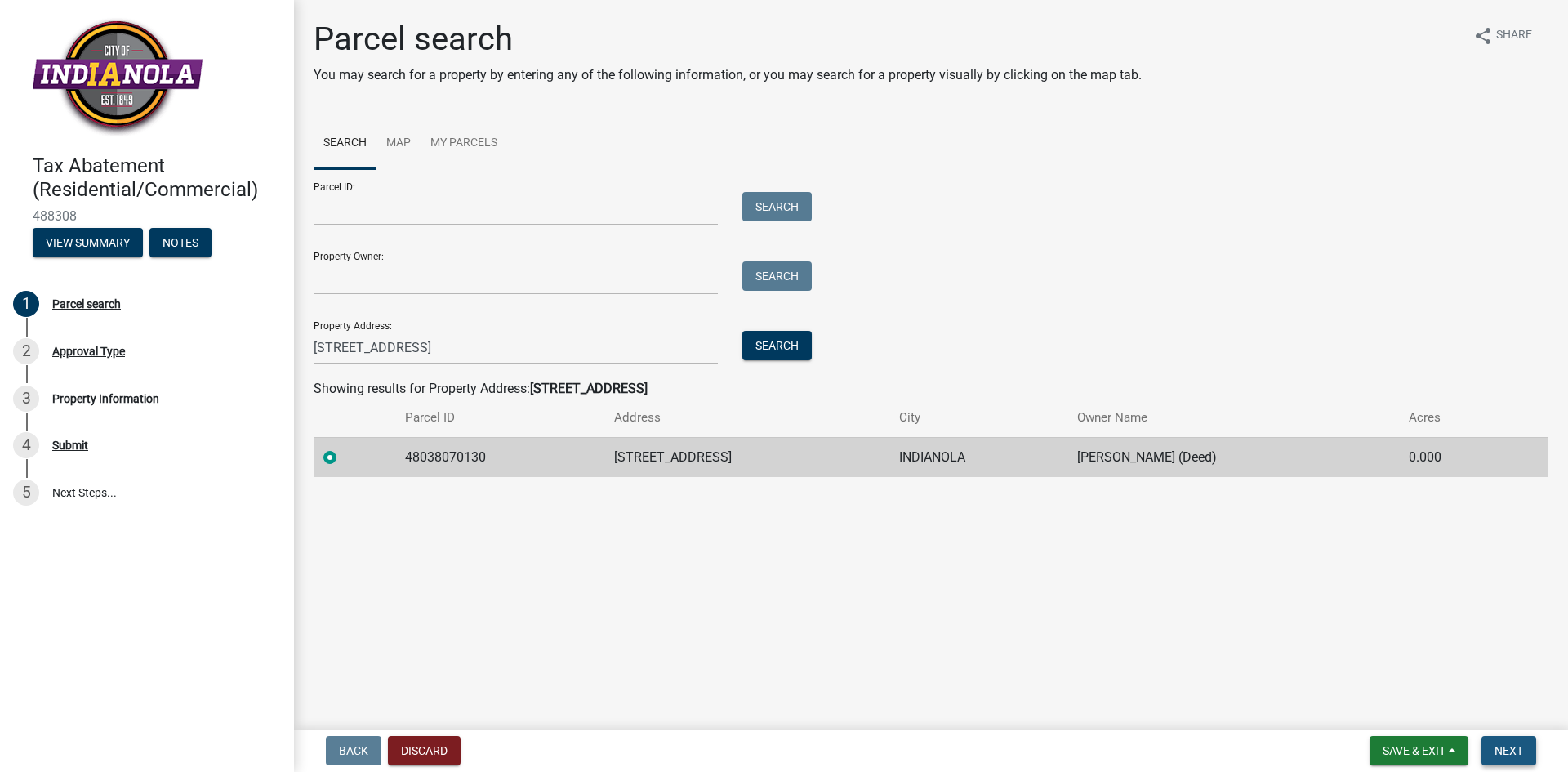
click at [1514, 744] on span "Next" at bounding box center [1508, 751] width 29 height 13
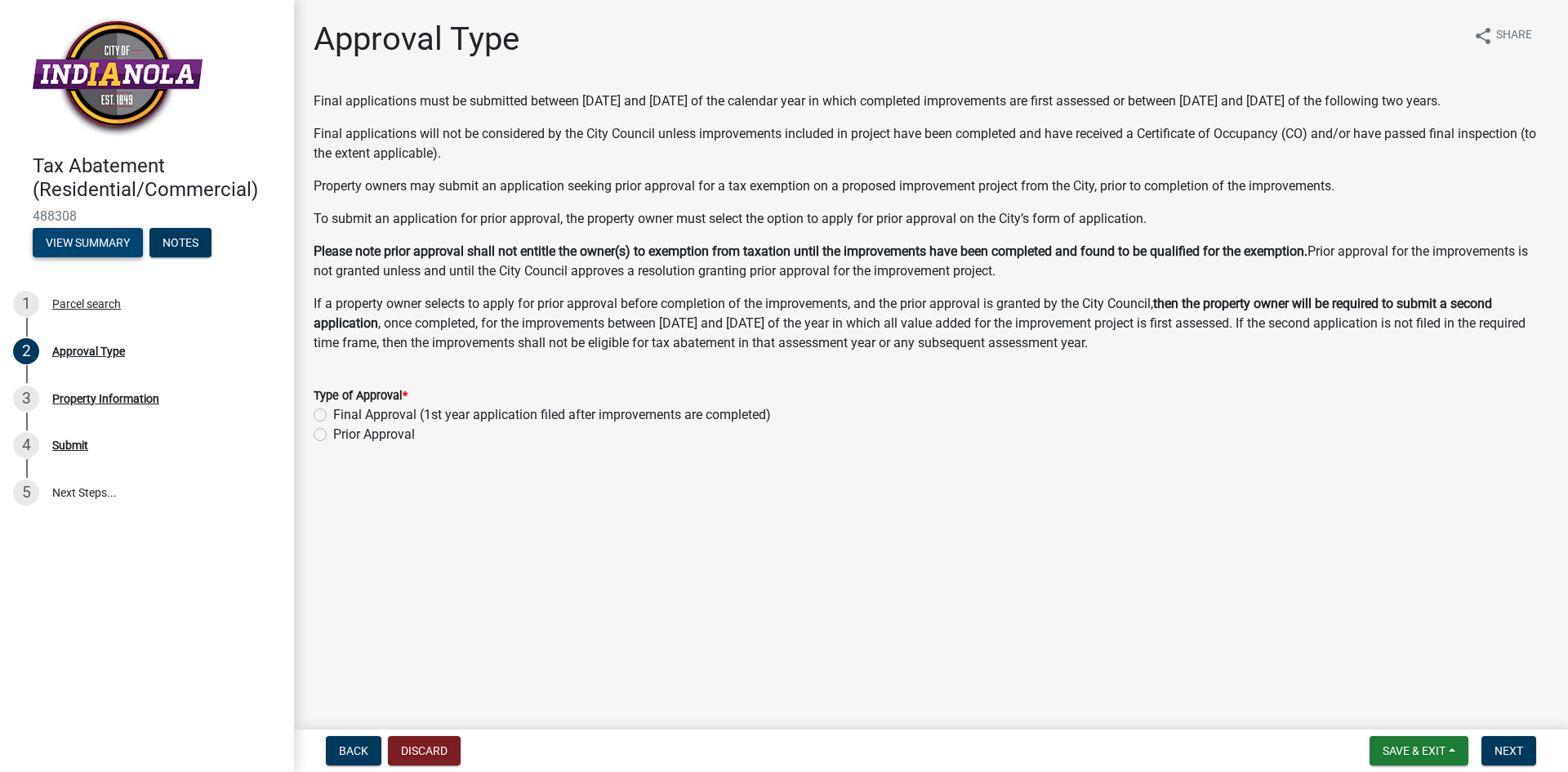
click at [81, 241] on button "View Summary" at bounding box center [88, 242] width 110 height 29
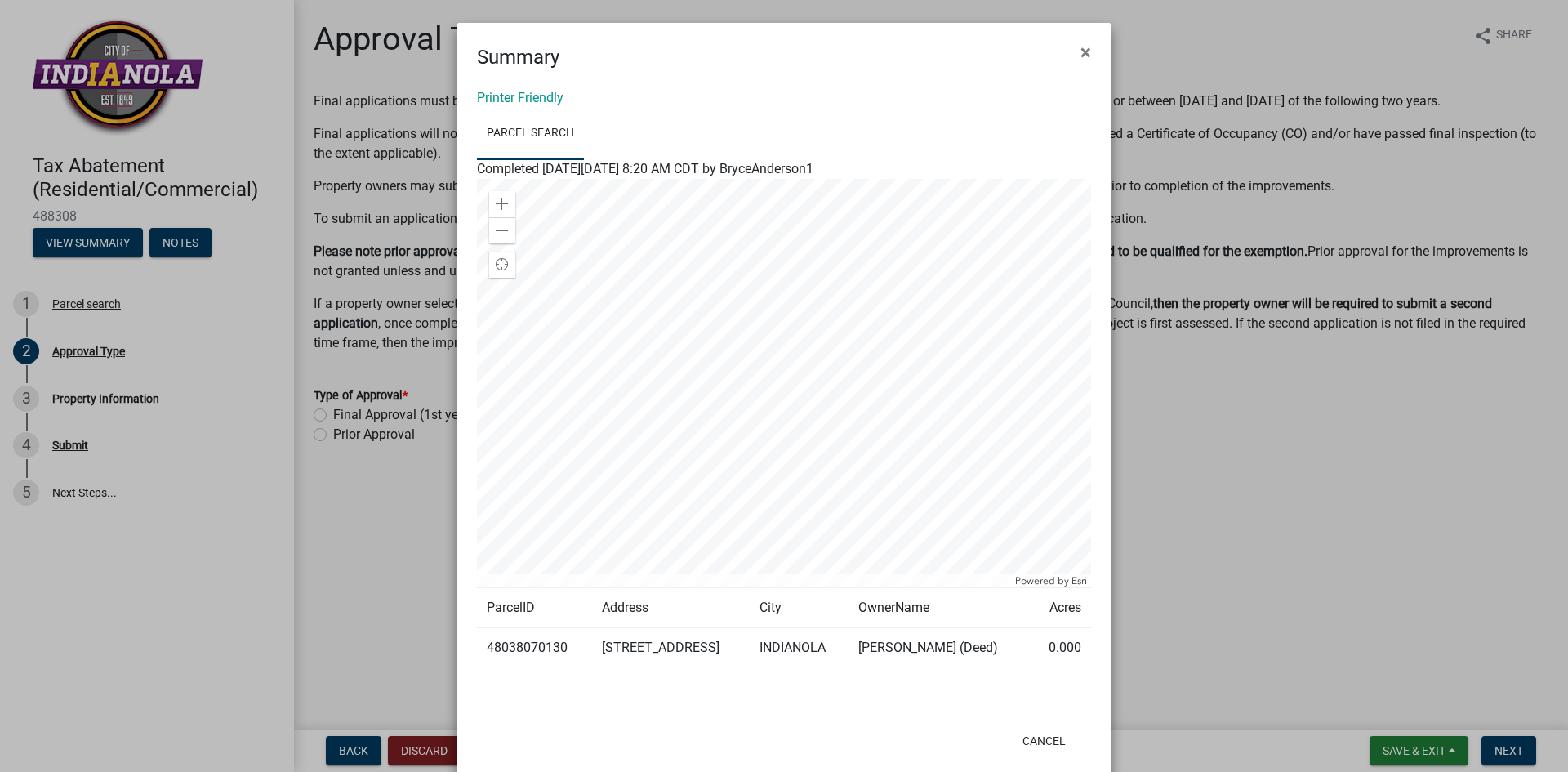
click at [26, 488] on ngb-modal-window "Summary × Printer Friendly Parcel search Completed [DATE][DATE] 8:20 AM CDT by …" at bounding box center [784, 386] width 1568 height 772
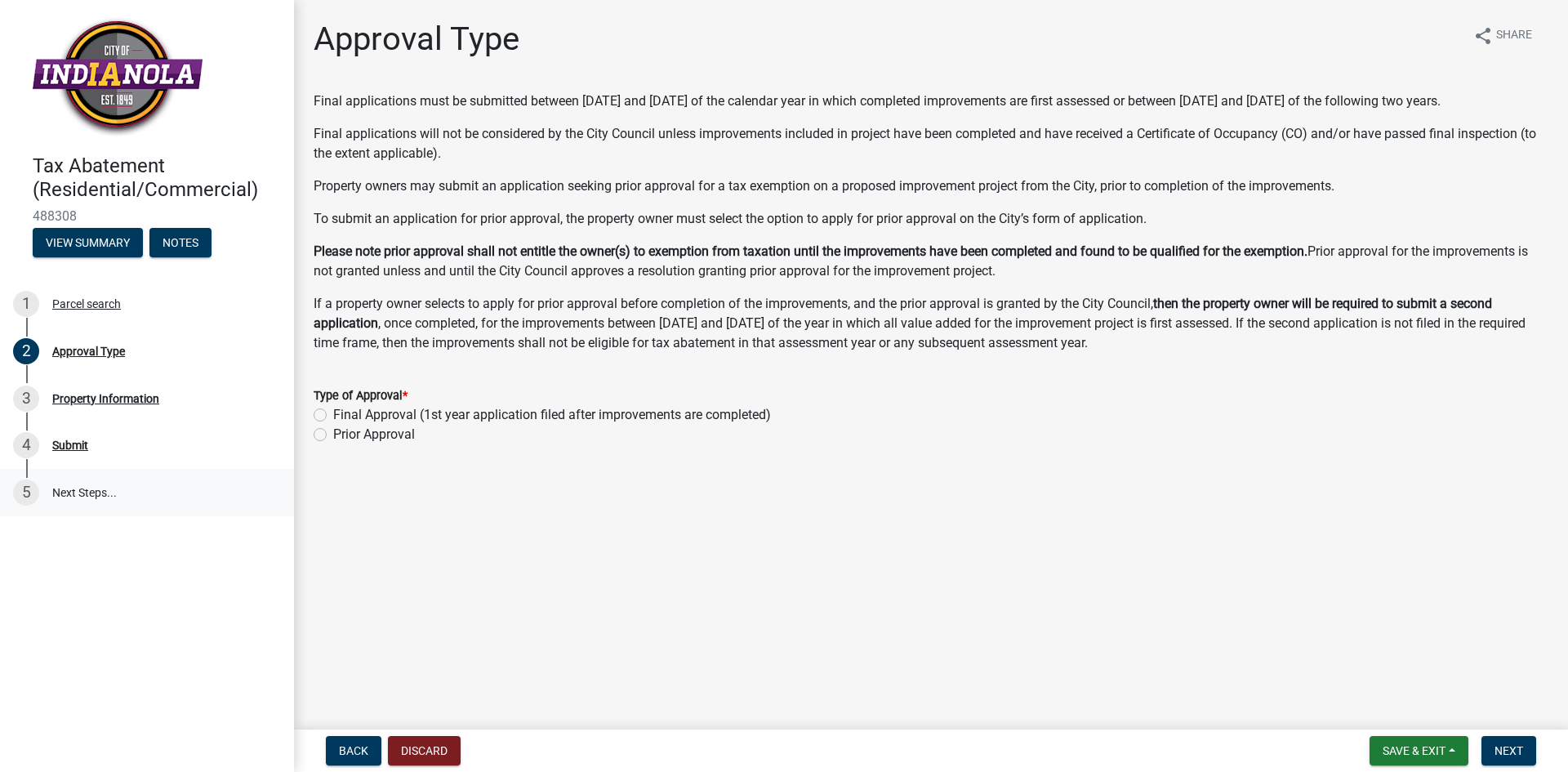
click at [75, 490] on link "5 Next Steps..." at bounding box center [147, 492] width 294 height 48
click at [88, 490] on link "5 Next Steps..." at bounding box center [147, 492] width 294 height 48
